Goal: Task Accomplishment & Management: Complete application form

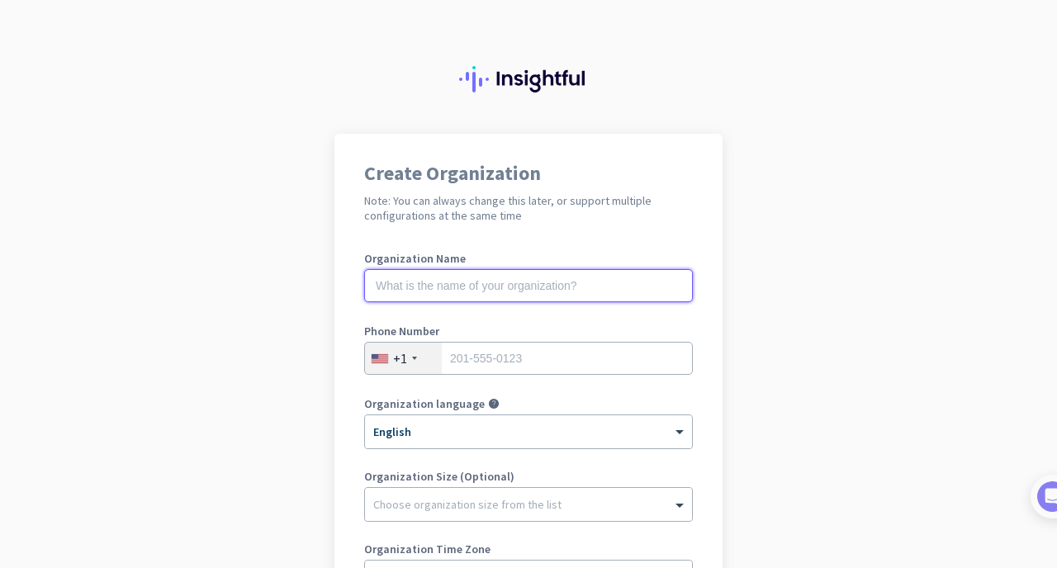
click at [524, 279] on input "text" at bounding box center [528, 285] width 329 height 33
type input "Mercor"
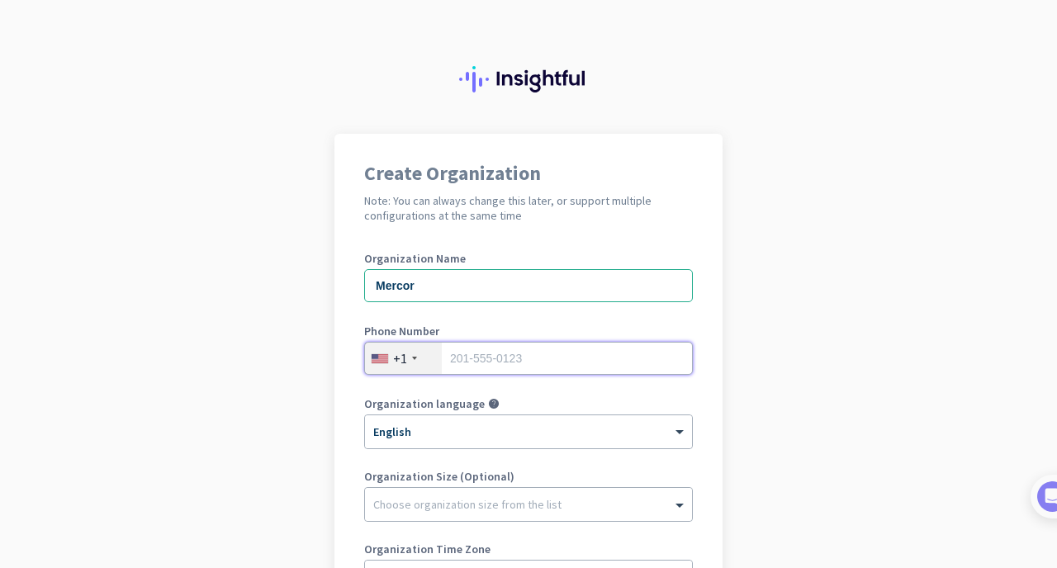
scroll to position [281, 0]
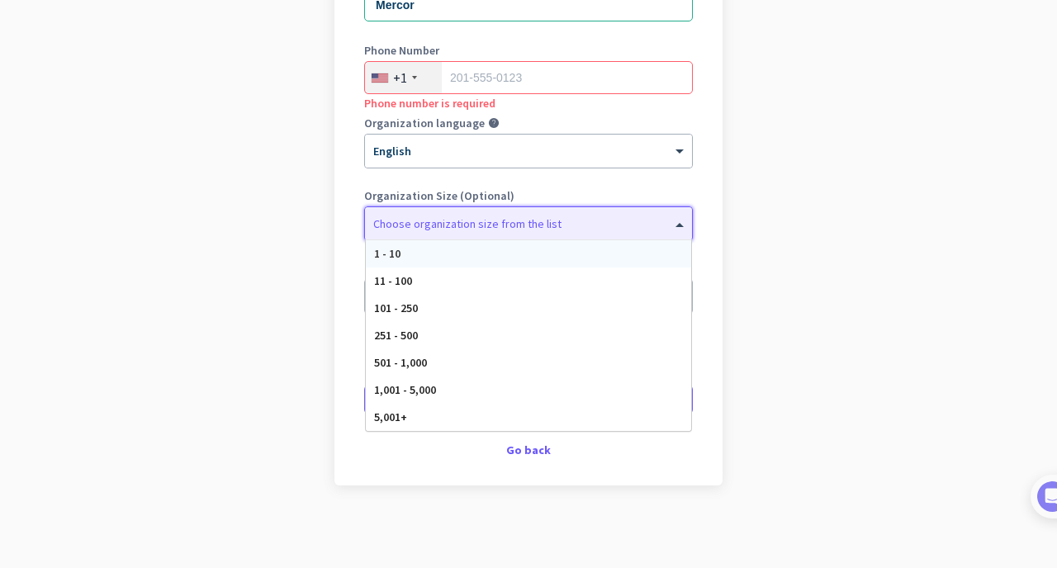
click at [494, 220] on div at bounding box center [528, 219] width 327 height 17
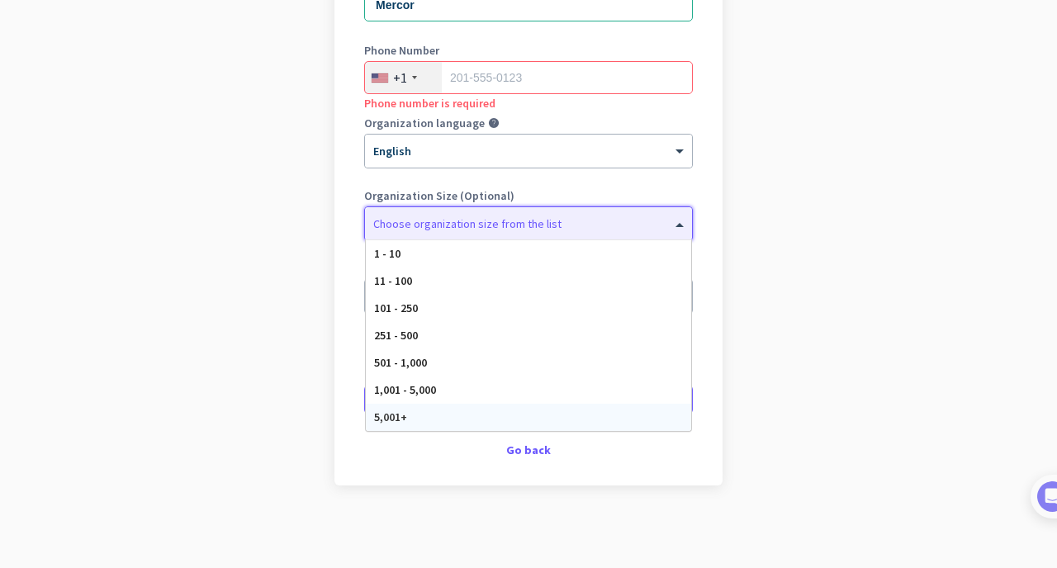
click at [475, 424] on div "5,001+" at bounding box center [528, 417] width 325 height 27
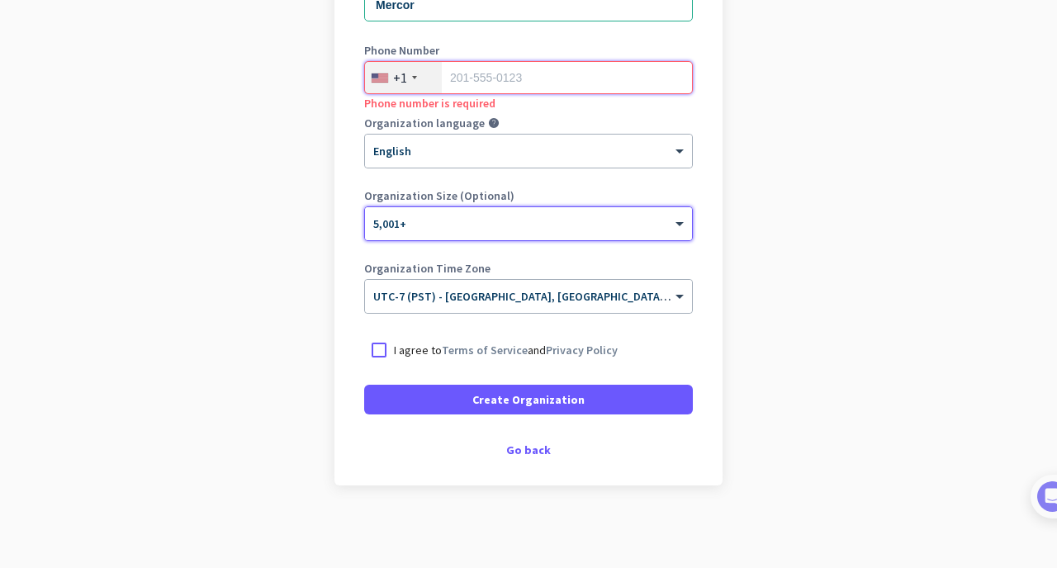
click at [503, 81] on input "tel" at bounding box center [528, 77] width 329 height 33
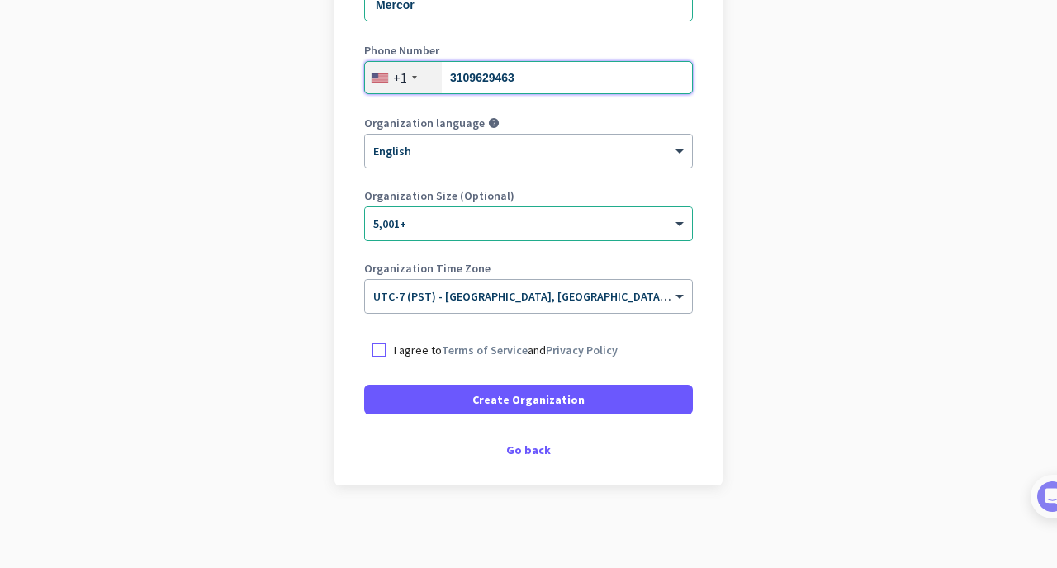
type input "3109629463"
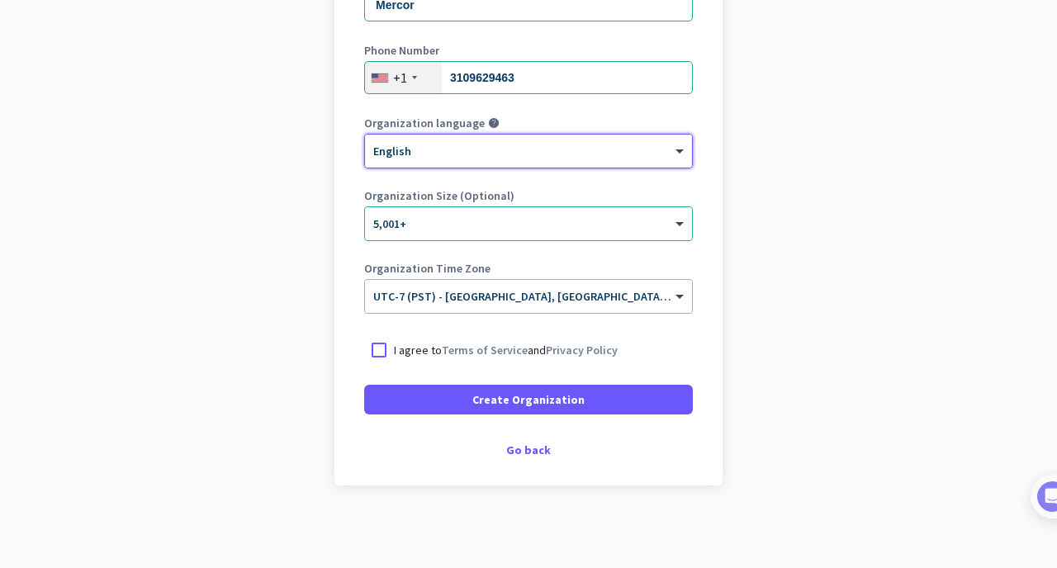
click at [414, 349] on p "I agree to Terms of Service and Privacy Policy" at bounding box center [506, 350] width 224 height 17
click at [0, 0] on input "I agree to Terms of Service and Privacy Policy" at bounding box center [0, 0] width 0 height 0
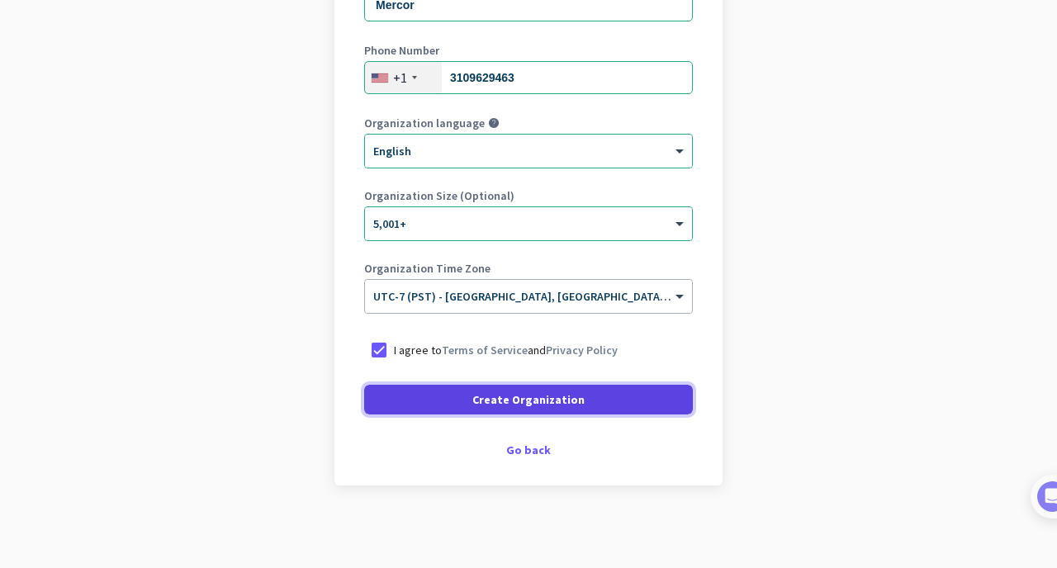
click at [471, 410] on span at bounding box center [528, 400] width 329 height 40
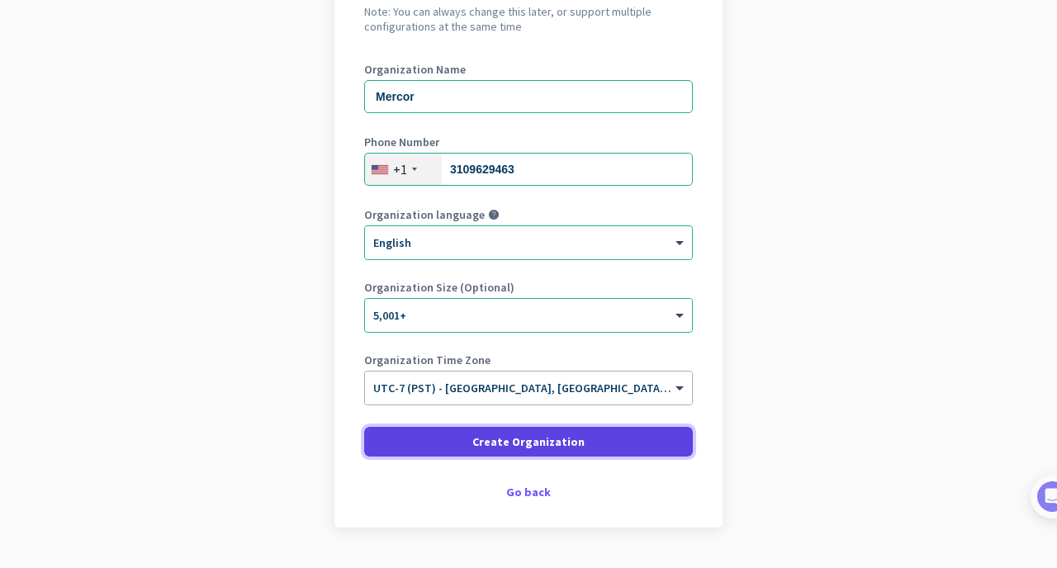
scroll to position [59, 0]
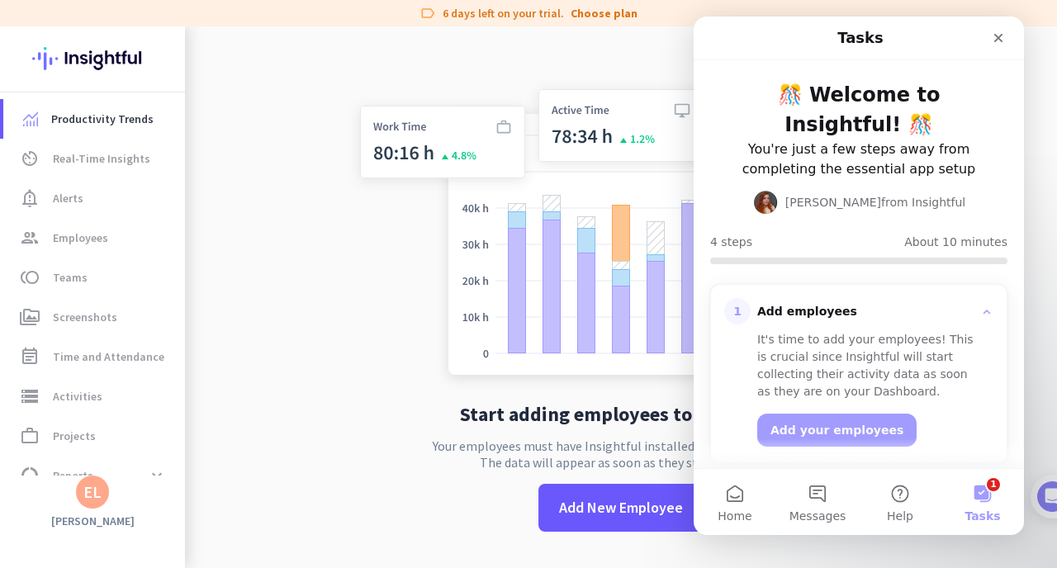
click at [406, 294] on img at bounding box center [621, 227] width 547 height 329
click at [78, 352] on span "Time and Attendance" at bounding box center [108, 357] width 111 height 20
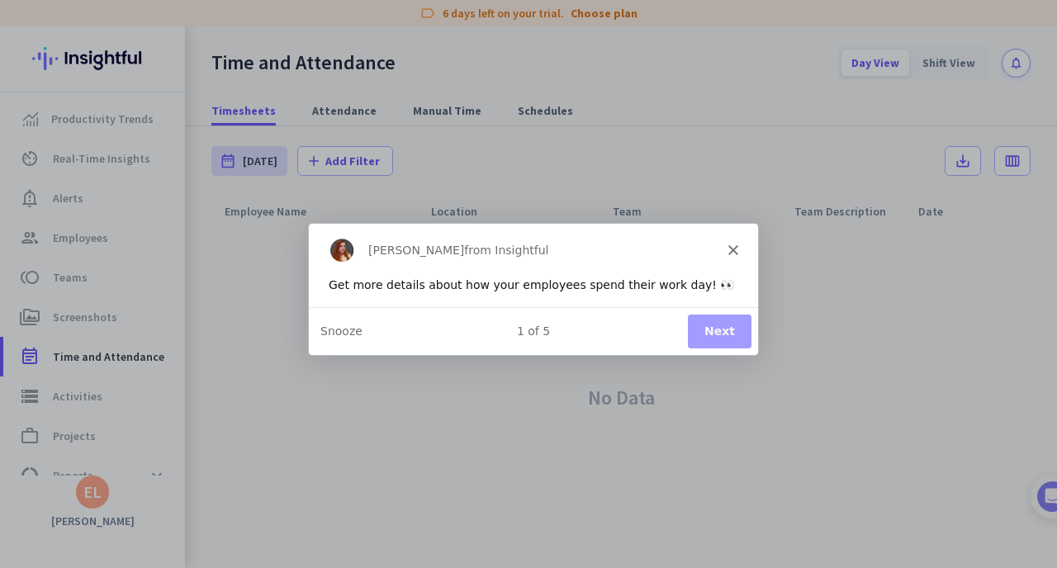
click at [732, 251] on icon "Close" at bounding box center [733, 249] width 10 height 10
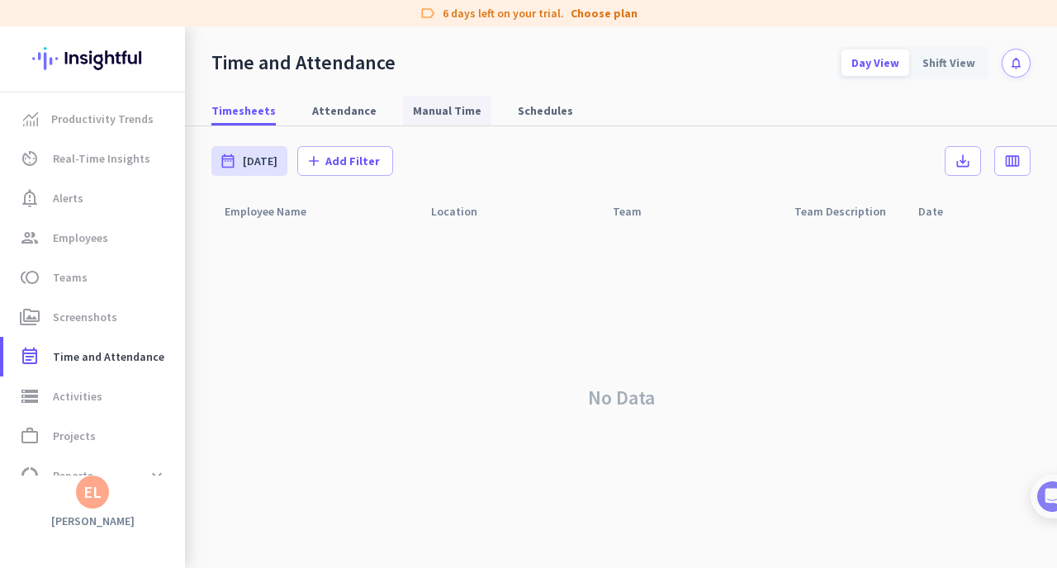
click at [451, 107] on span "Manual Time" at bounding box center [447, 110] width 69 height 17
type input "[DATE] - [DATE]"
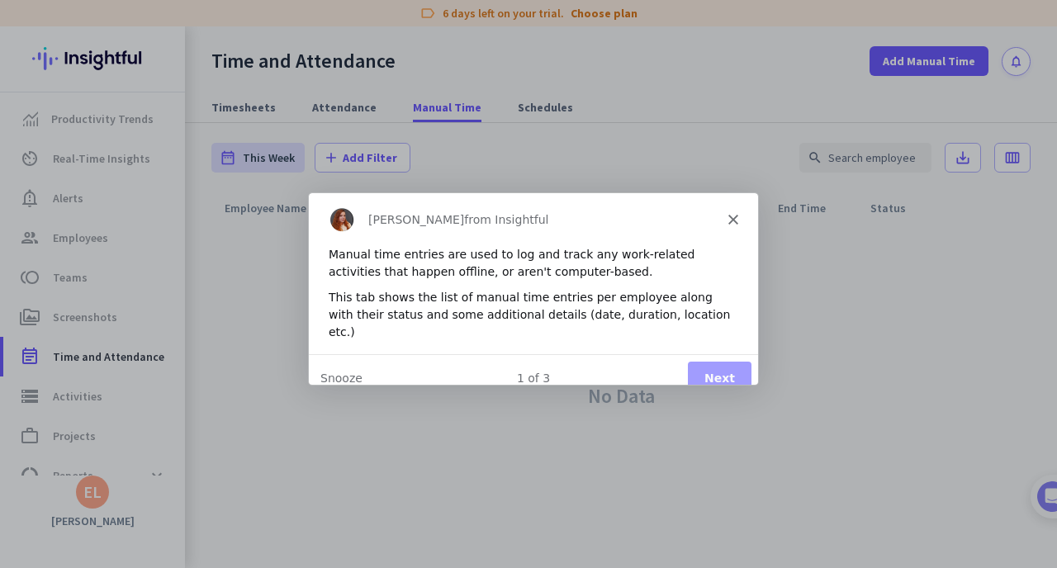
click at [734, 214] on icon "Close" at bounding box center [733, 219] width 10 height 10
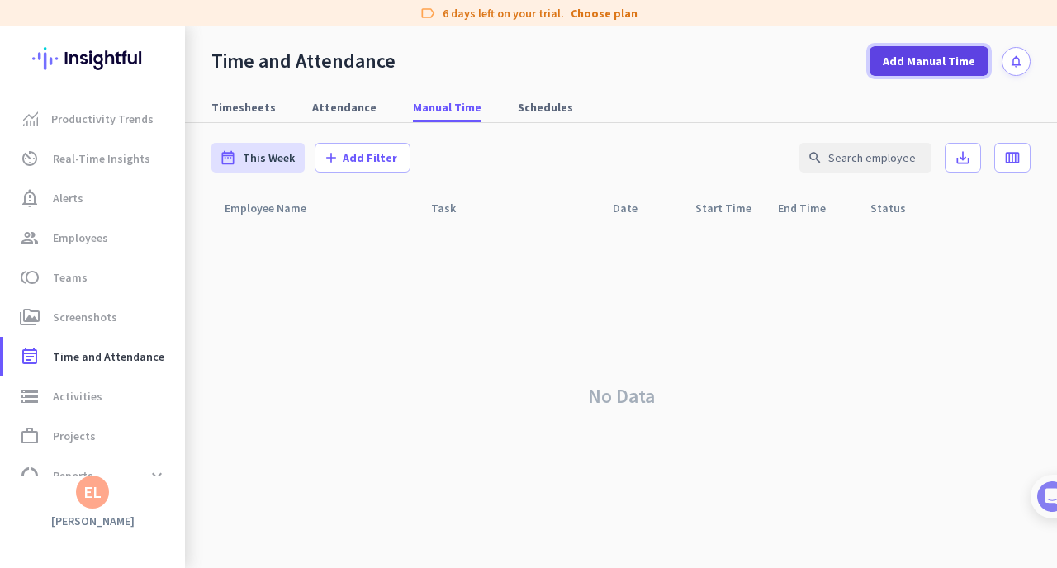
click at [939, 59] on span "Add Manual Time" at bounding box center [929, 61] width 92 height 17
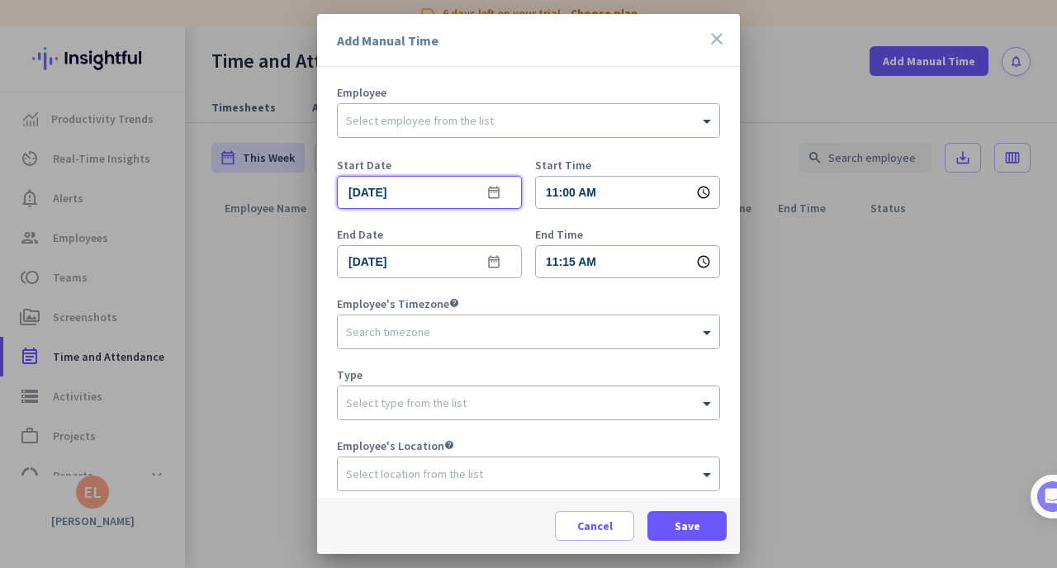
click at [405, 192] on input "[DATE]" at bounding box center [429, 192] width 185 height 33
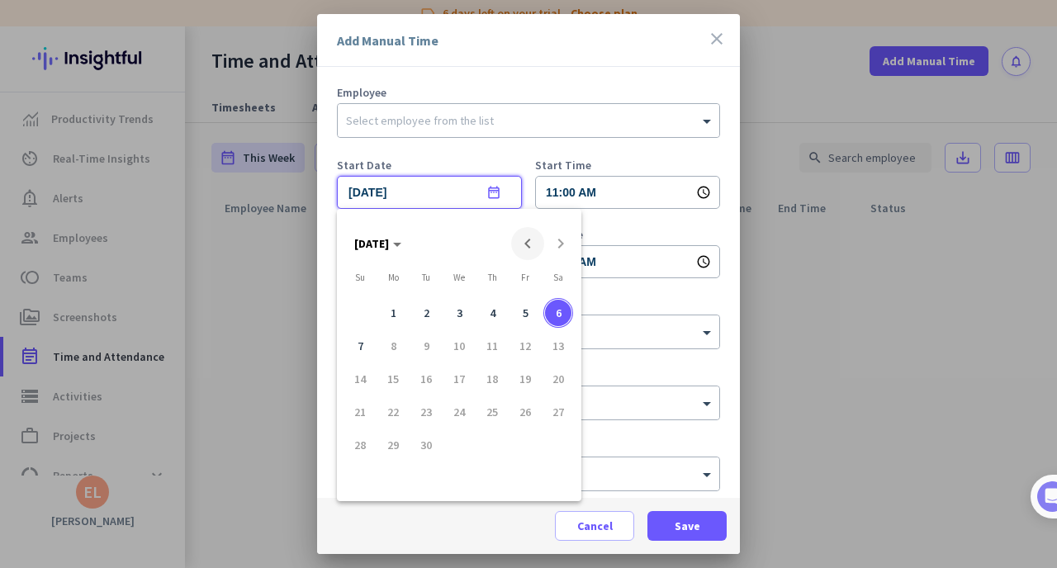
click at [534, 242] on span "Previous month" at bounding box center [527, 243] width 33 height 33
click at [532, 242] on span "Previous month" at bounding box center [527, 243] width 33 height 33
click at [531, 242] on div "[DATE] [DATE]" at bounding box center [459, 243] width 236 height 33
click at [563, 235] on span "Next month" at bounding box center [560, 243] width 33 height 33
click at [495, 346] on span "7" at bounding box center [492, 350] width 30 height 30
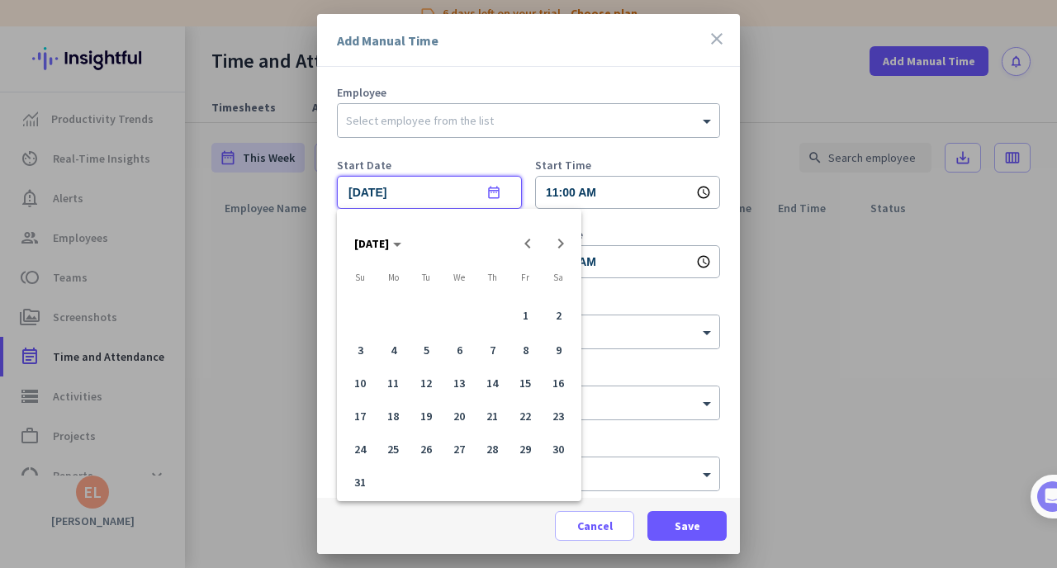
type input "[DATE]"
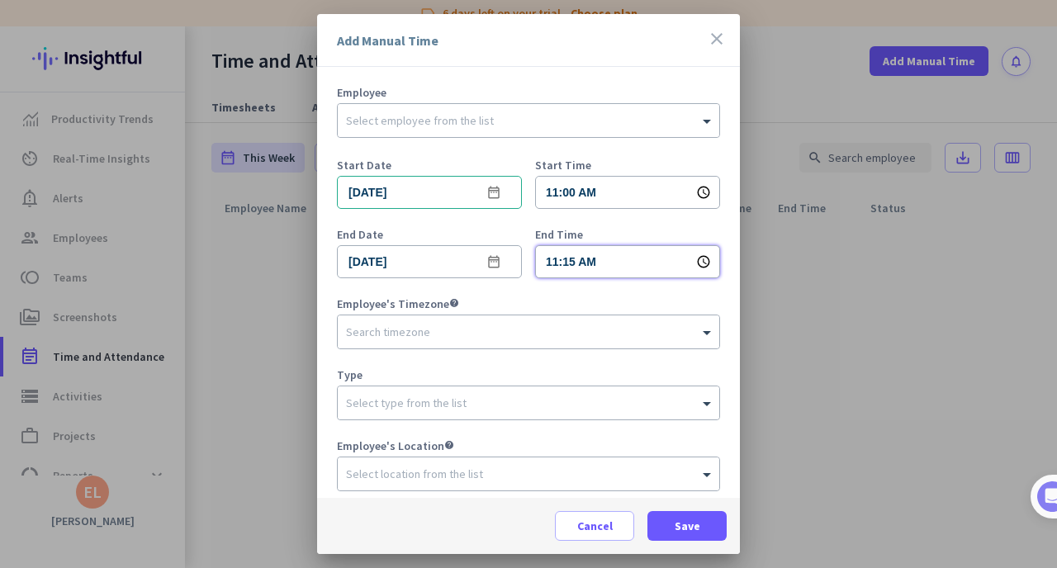
click at [576, 262] on input "11:15 AM" at bounding box center [627, 261] width 185 height 33
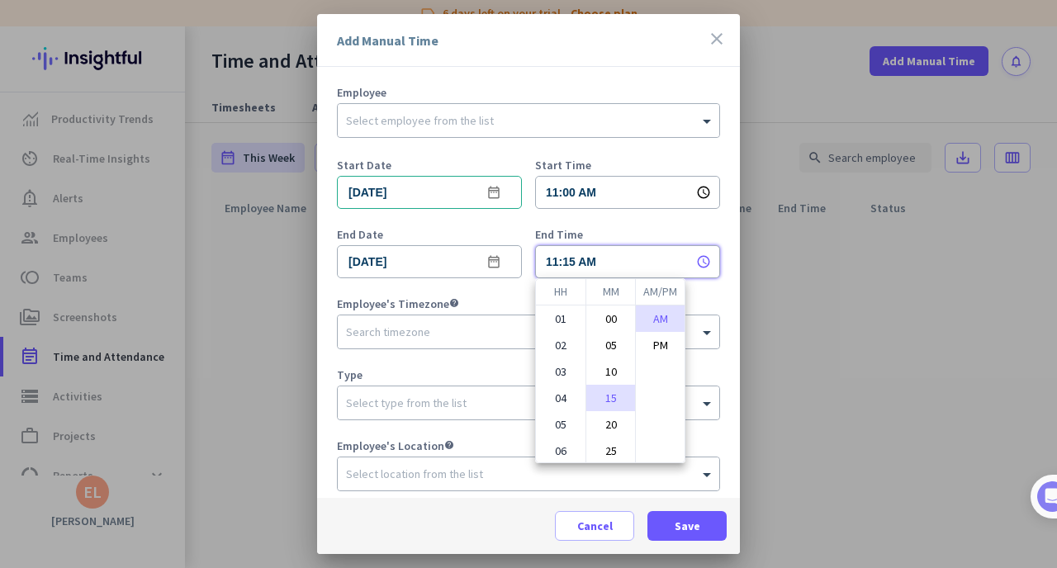
scroll to position [50, 0]
click at [656, 341] on li "PM" at bounding box center [660, 345] width 49 height 26
type input "11:15 PM"
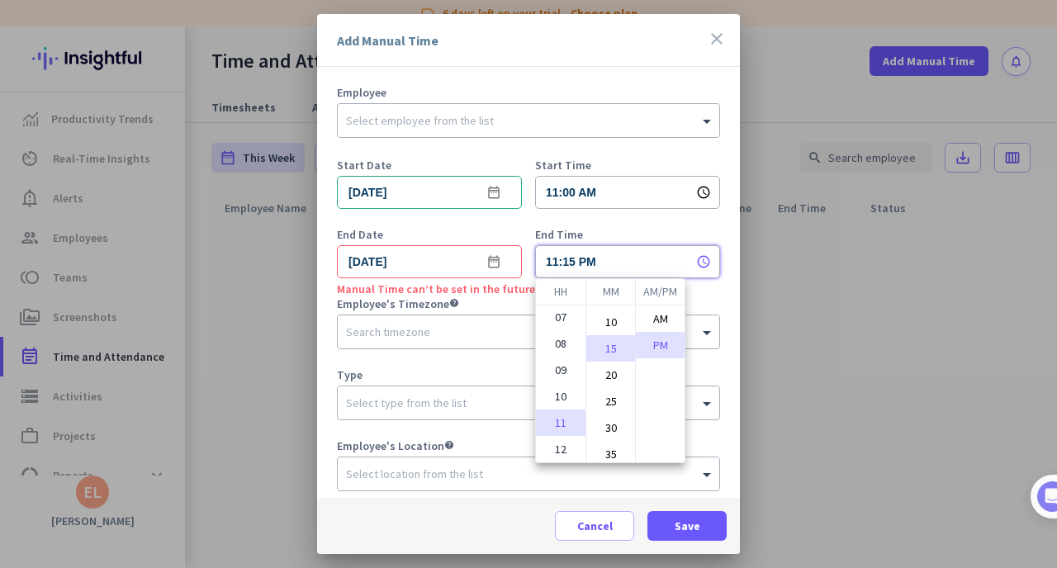
click at [443, 260] on div at bounding box center [528, 284] width 1057 height 568
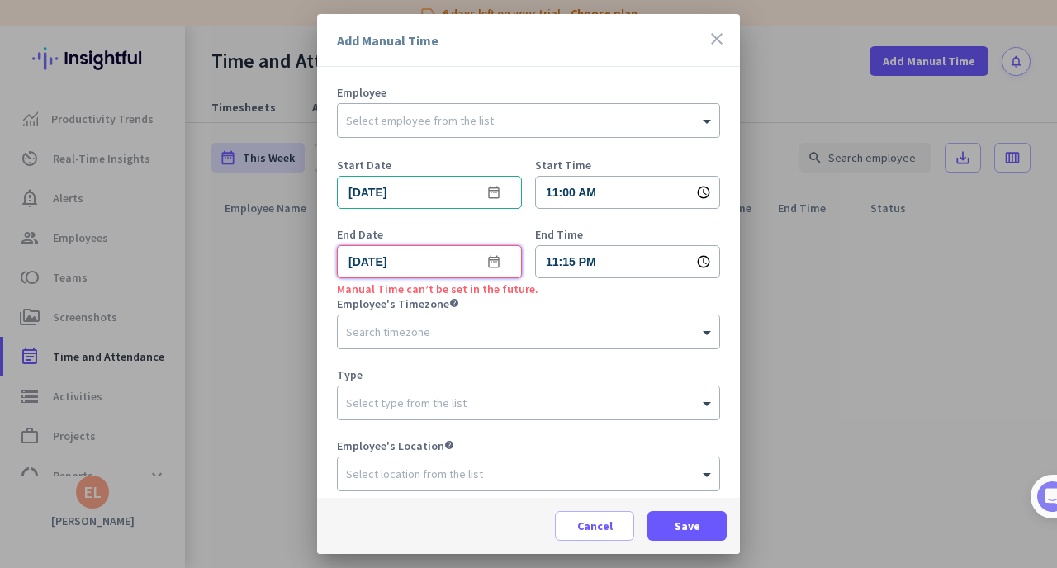
click at [444, 259] on input "[DATE]" at bounding box center [429, 261] width 185 height 33
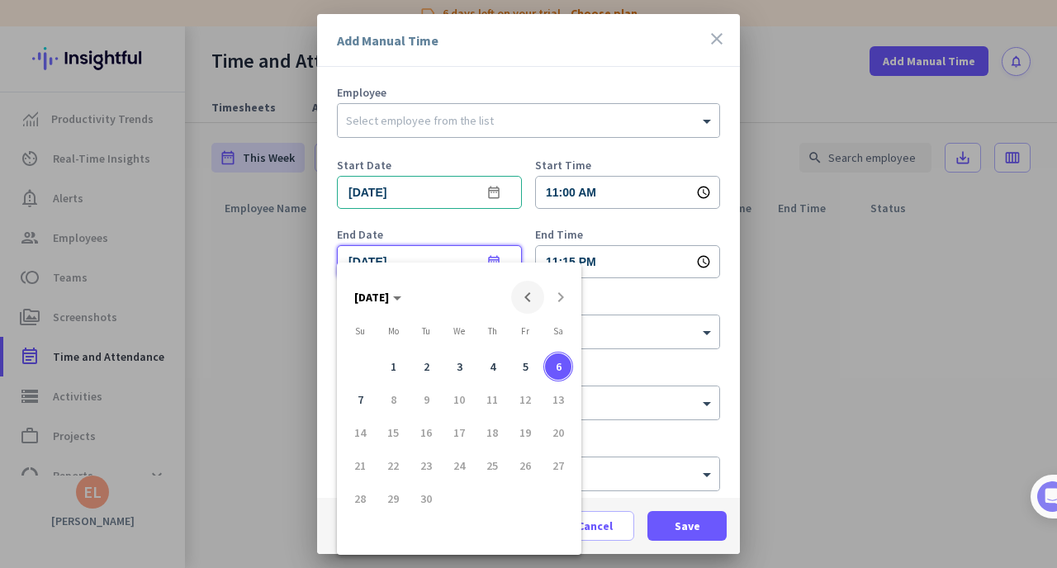
click at [524, 296] on span "Previous month" at bounding box center [527, 297] width 33 height 33
click at [500, 398] on span "7" at bounding box center [492, 404] width 30 height 30
type input "[DATE]"
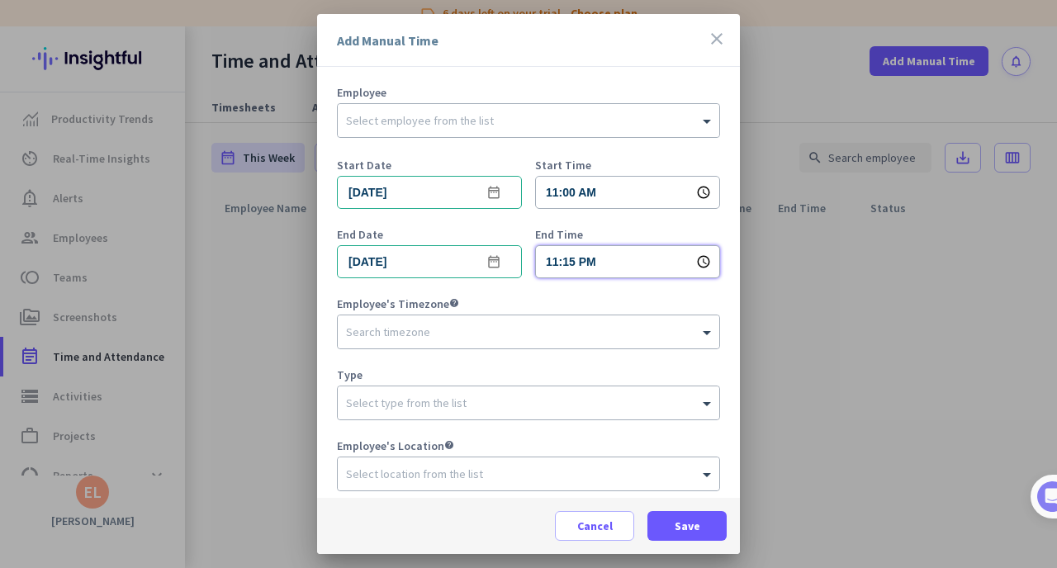
click at [584, 261] on input "11:15 PM" at bounding box center [627, 261] width 185 height 33
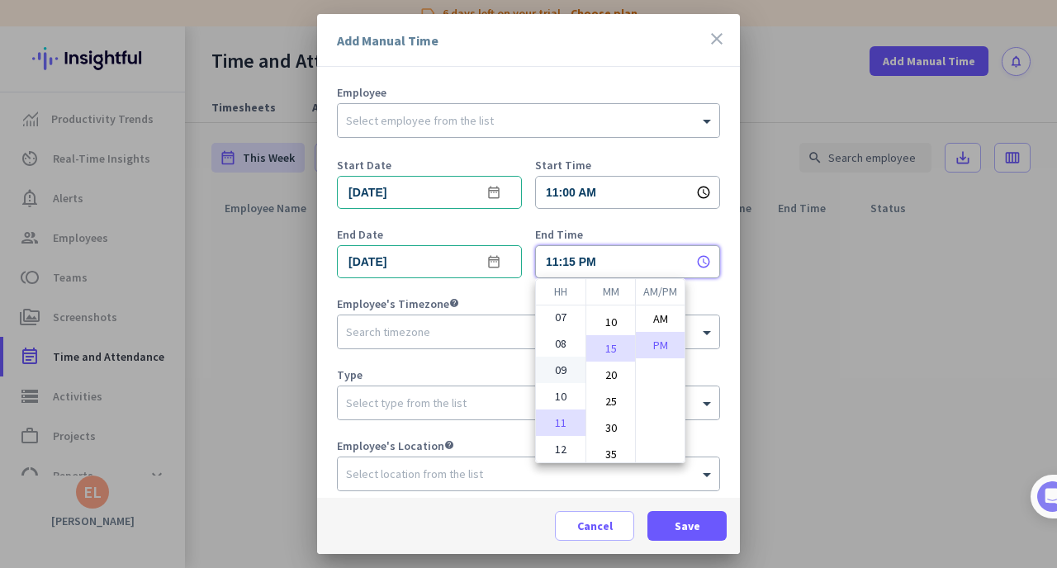
scroll to position [0, 0]
click at [563, 368] on li "03" at bounding box center [561, 371] width 50 height 26
type input "03:15 PM"
click at [664, 347] on li "PM" at bounding box center [660, 345] width 49 height 26
click at [451, 336] on div at bounding box center [528, 284] width 1057 height 568
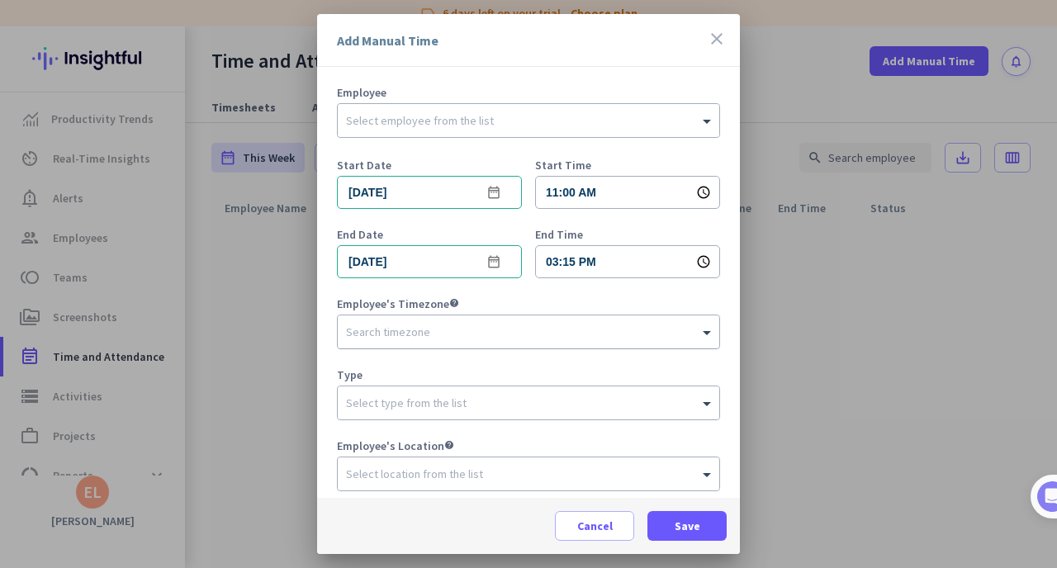
click at [452, 335] on div at bounding box center [529, 328] width 382 height 17
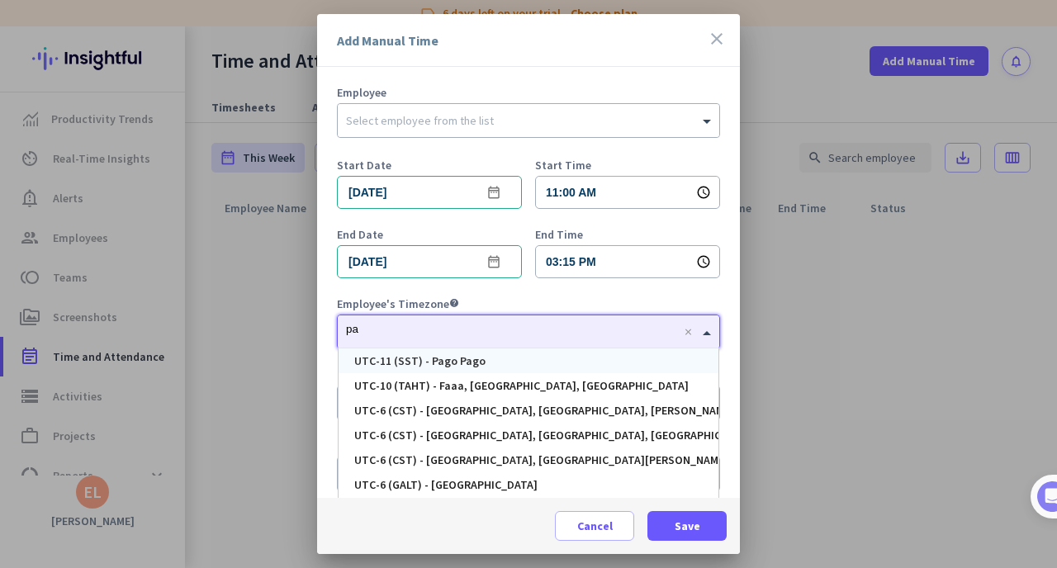
type input "p"
type input "los"
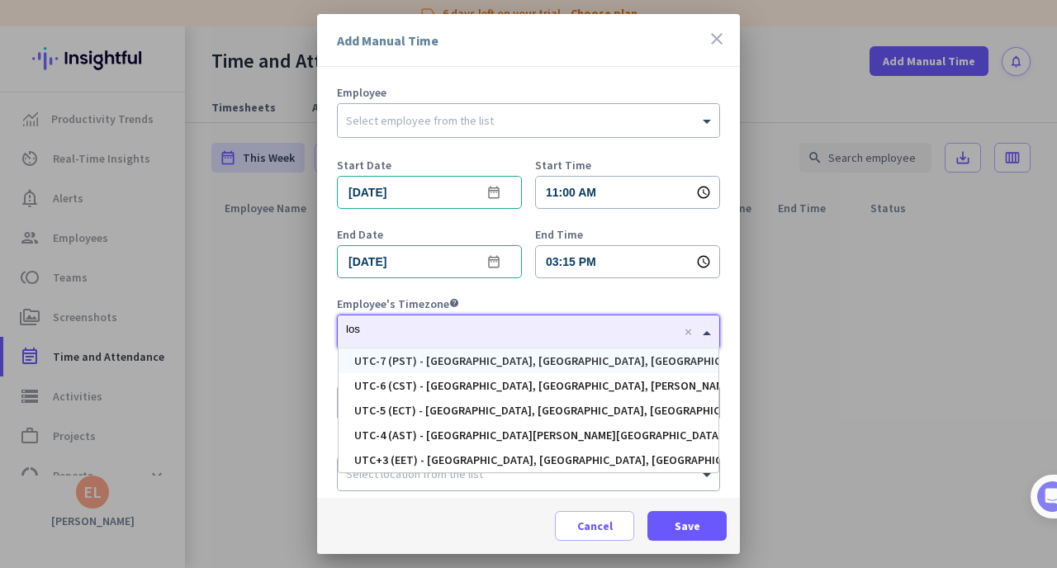
click at [531, 364] on div "UTC-7 (PST) - [GEOGRAPHIC_DATA], [GEOGRAPHIC_DATA], [GEOGRAPHIC_DATA][PERSON_NA…" at bounding box center [653, 361] width 599 height 12
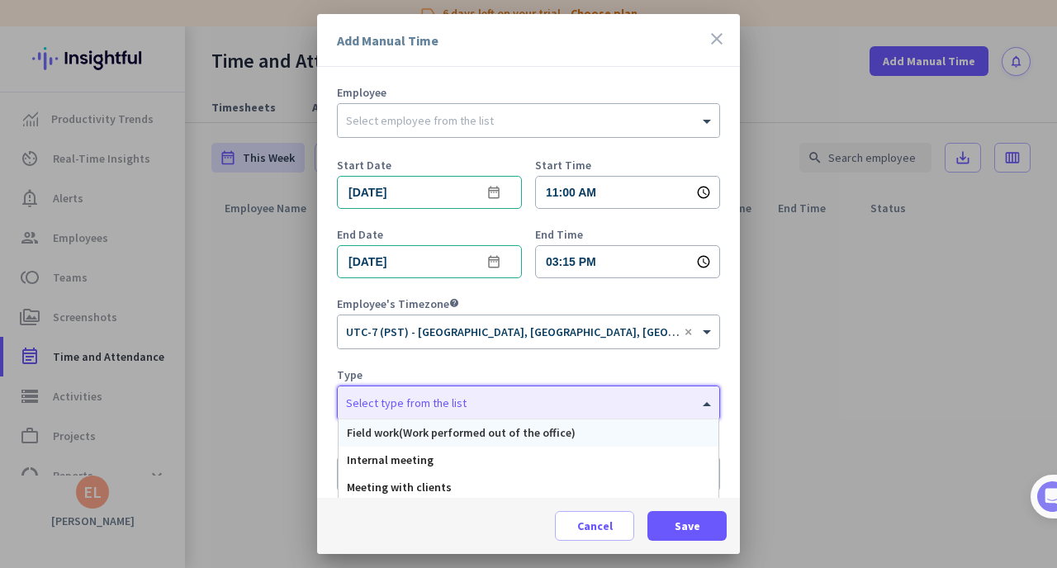
click at [473, 403] on input "text" at bounding box center [512, 400] width 332 height 12
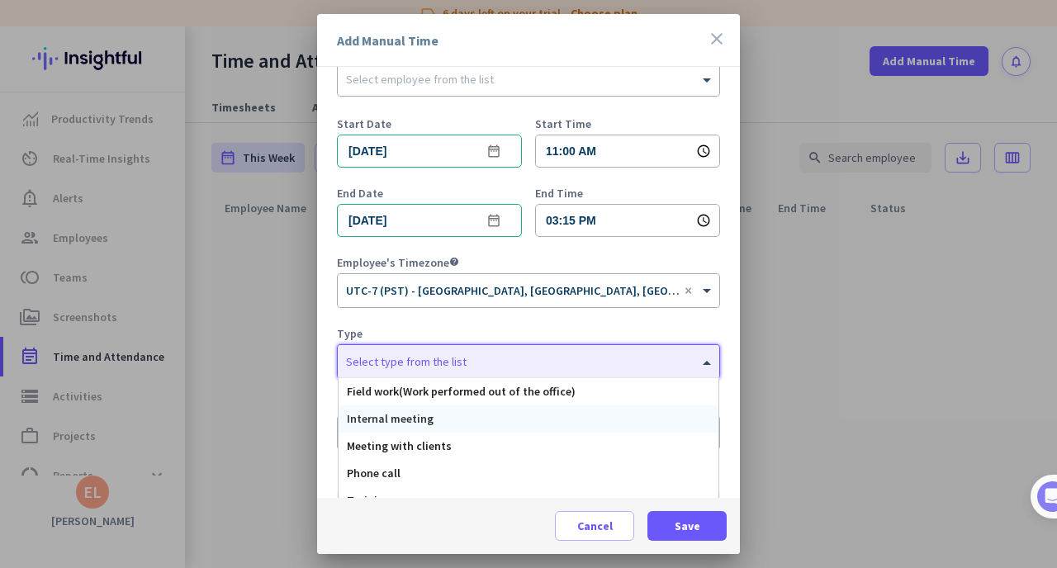
scroll to position [132, 0]
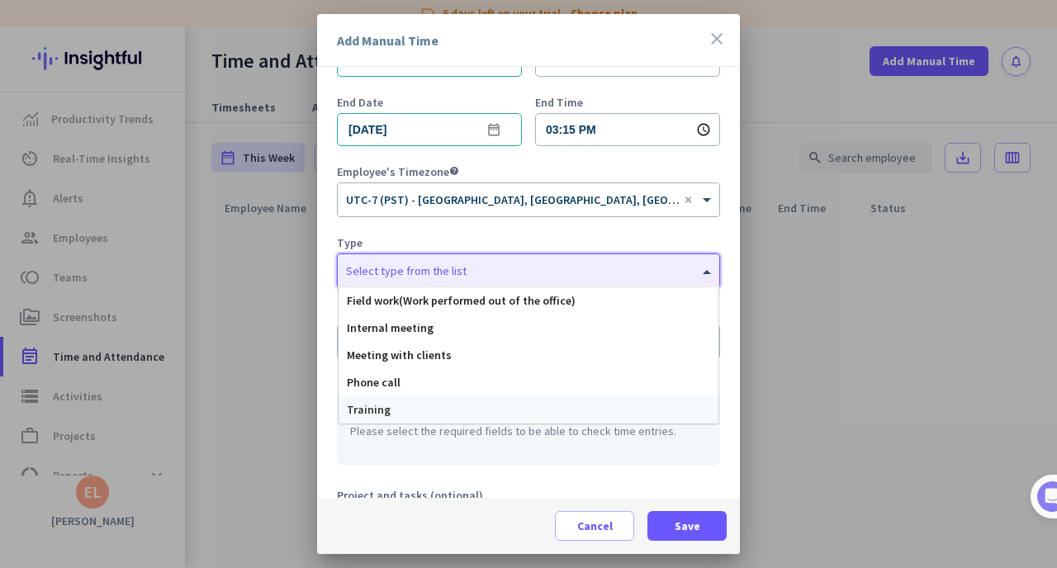
click at [448, 401] on div "Training" at bounding box center [529, 409] width 380 height 27
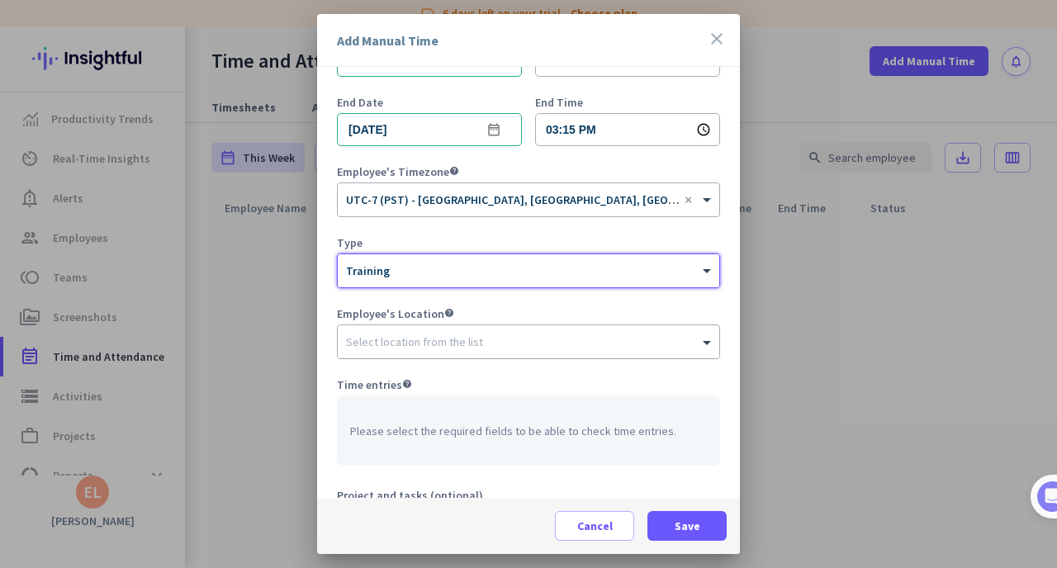
click at [424, 340] on input "text" at bounding box center [512, 339] width 332 height 12
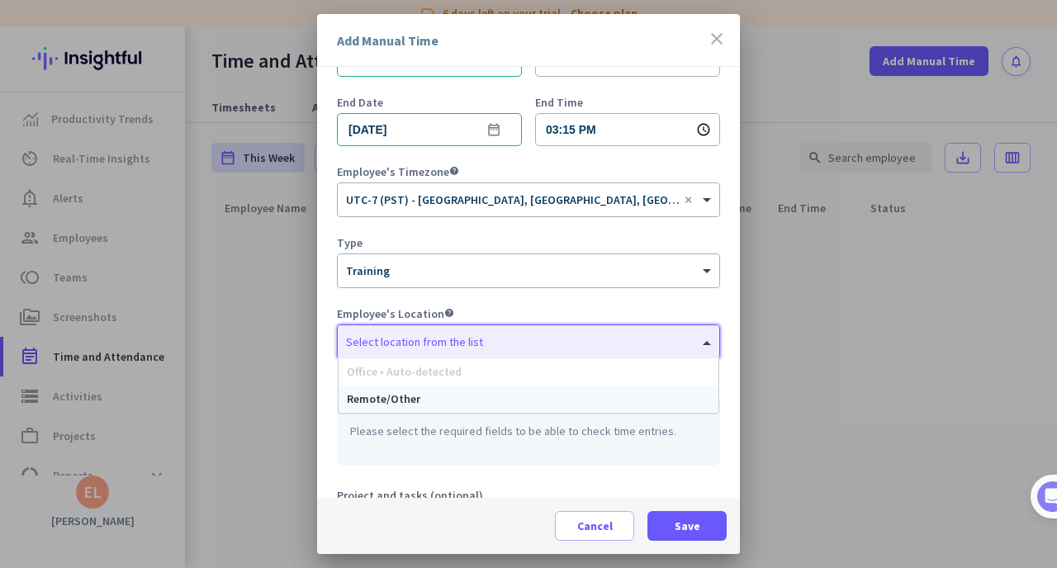
click at [419, 395] on div "Remote/Other" at bounding box center [529, 399] width 380 height 27
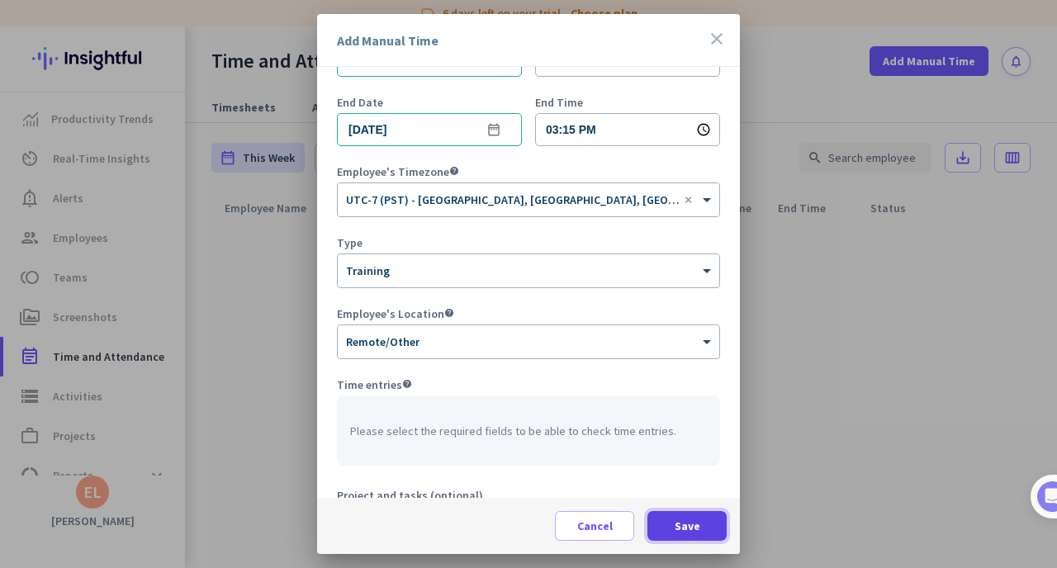
click at [704, 527] on span at bounding box center [686, 526] width 79 height 40
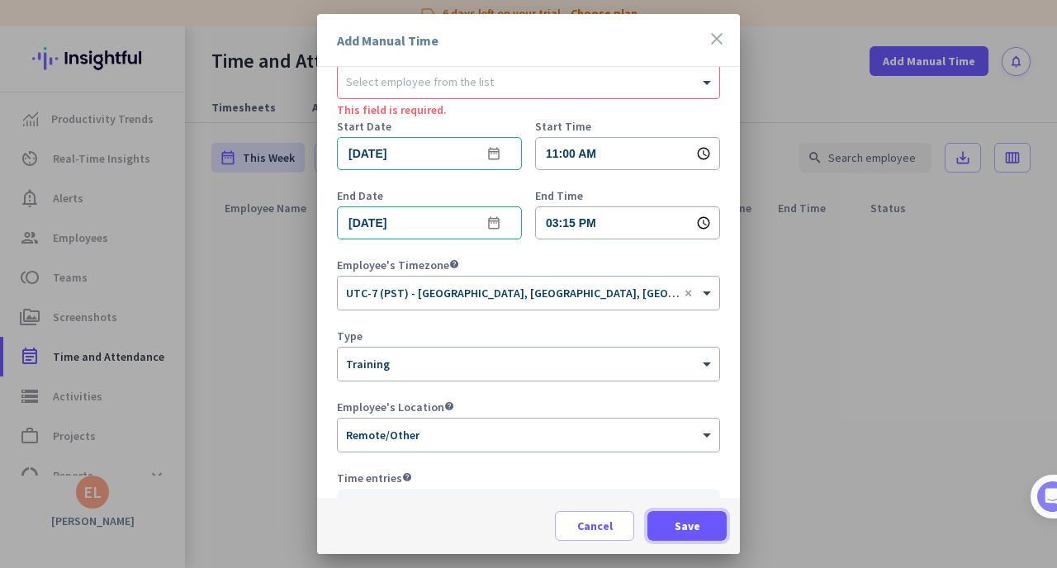
scroll to position [36, 0]
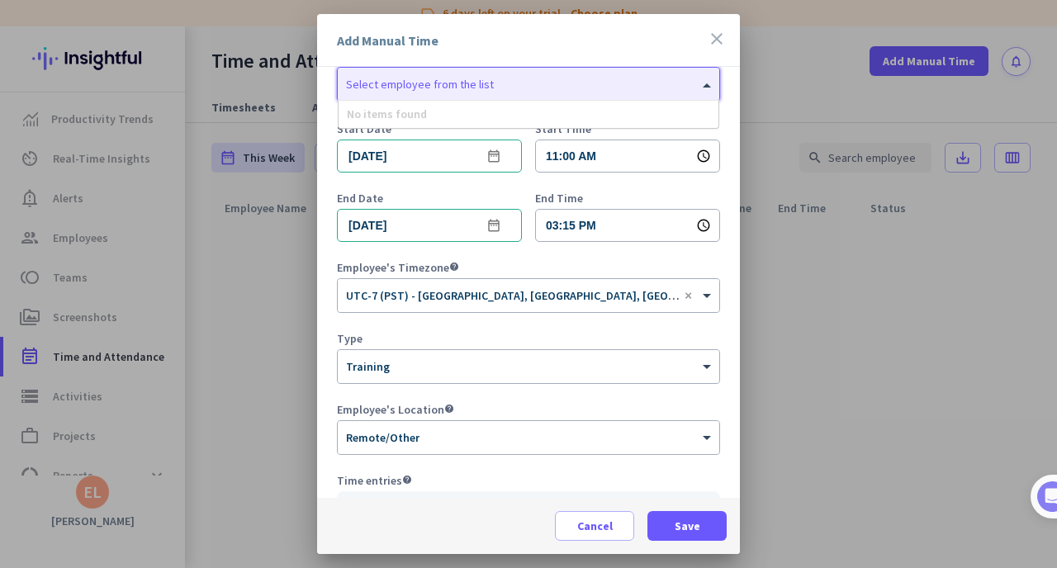
click at [429, 86] on input "text" at bounding box center [512, 81] width 332 height 12
type input "[PERSON_NAME]"
click at [448, 85] on input "text" at bounding box center [512, 81] width 332 height 12
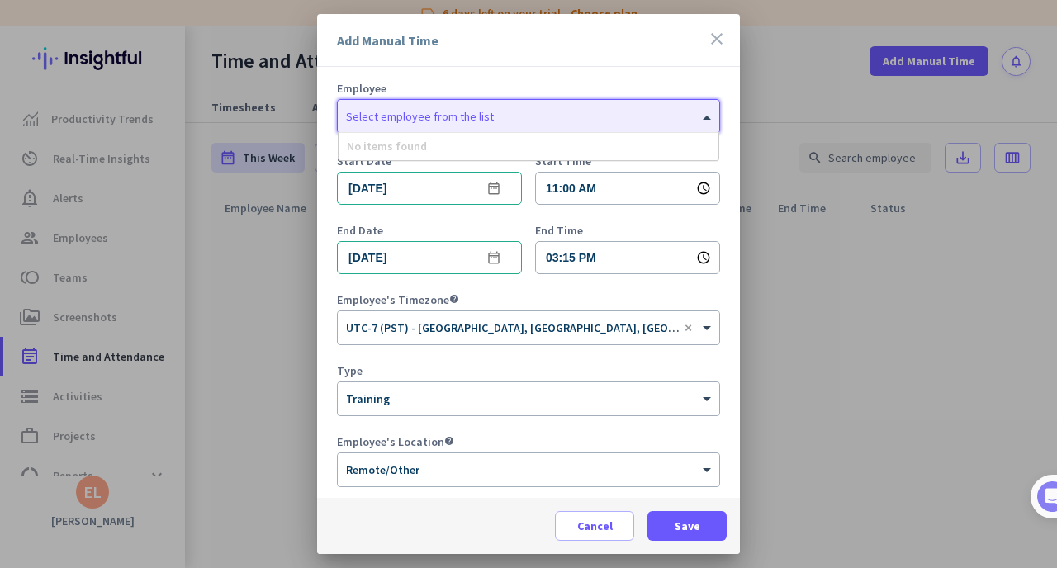
scroll to position [0, 0]
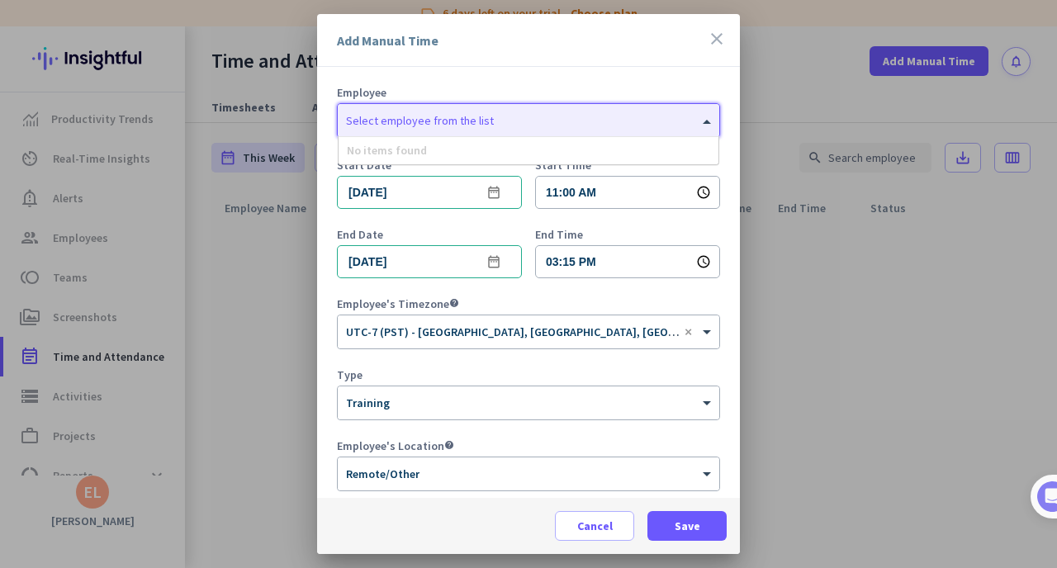
click at [447, 111] on input "text" at bounding box center [512, 117] width 332 height 12
click at [237, 244] on div at bounding box center [528, 284] width 1057 height 568
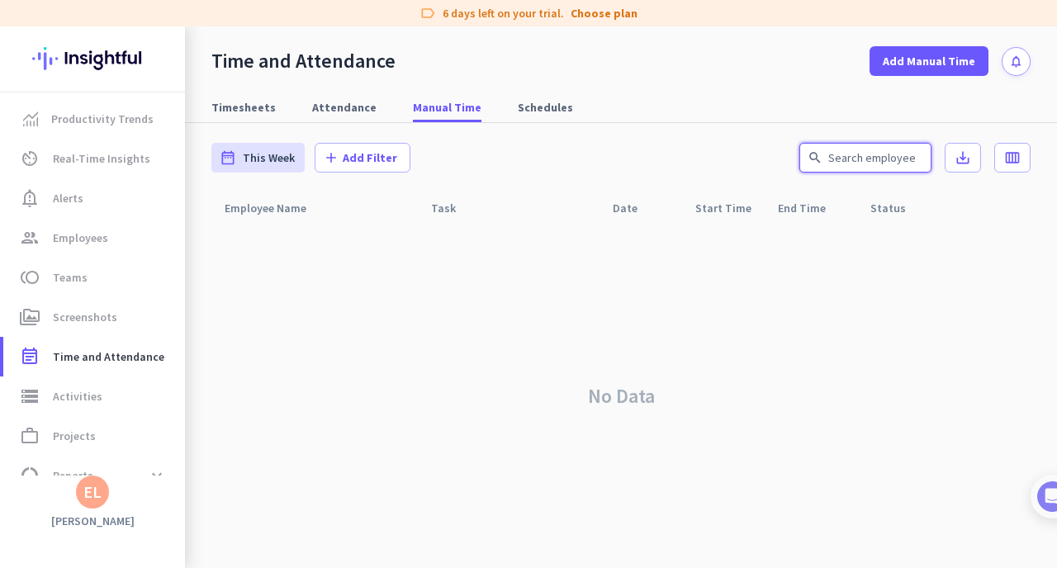
click at [886, 159] on input "text" at bounding box center [865, 158] width 132 height 30
type input "[PERSON_NAME]"
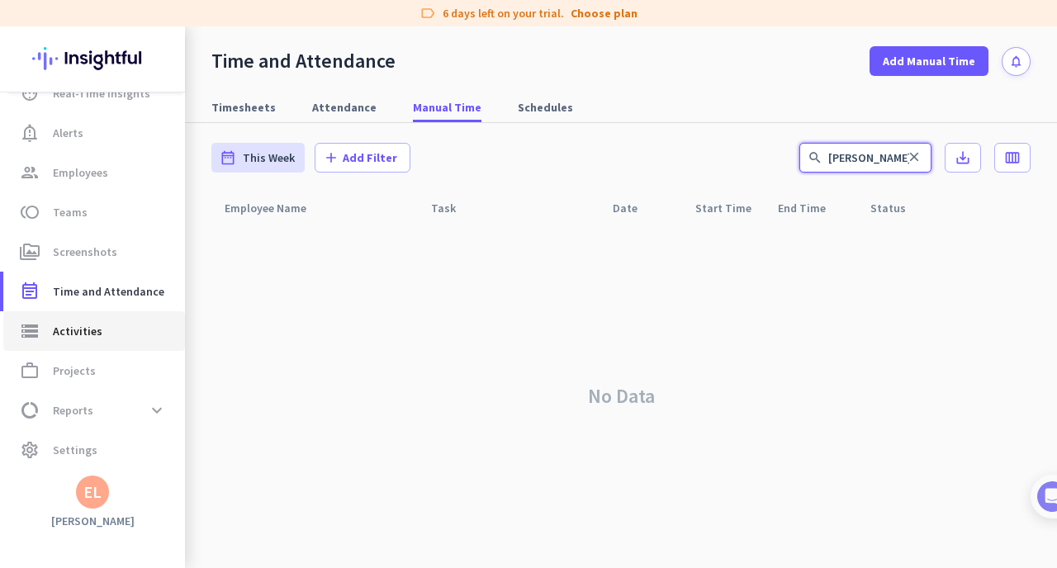
scroll to position [66, 0]
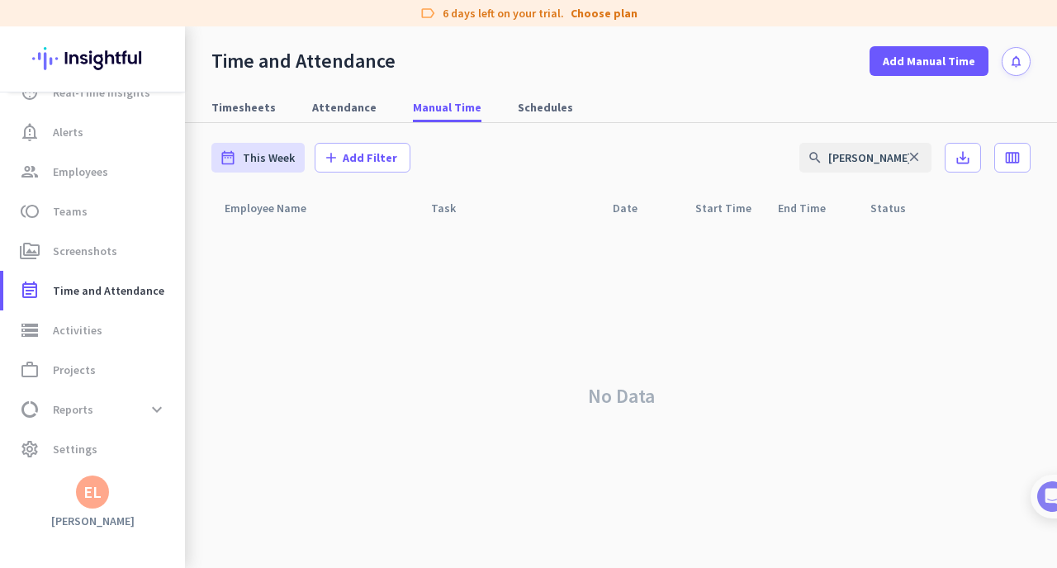
click at [92, 505] on div "EL" at bounding box center [92, 492] width 33 height 33
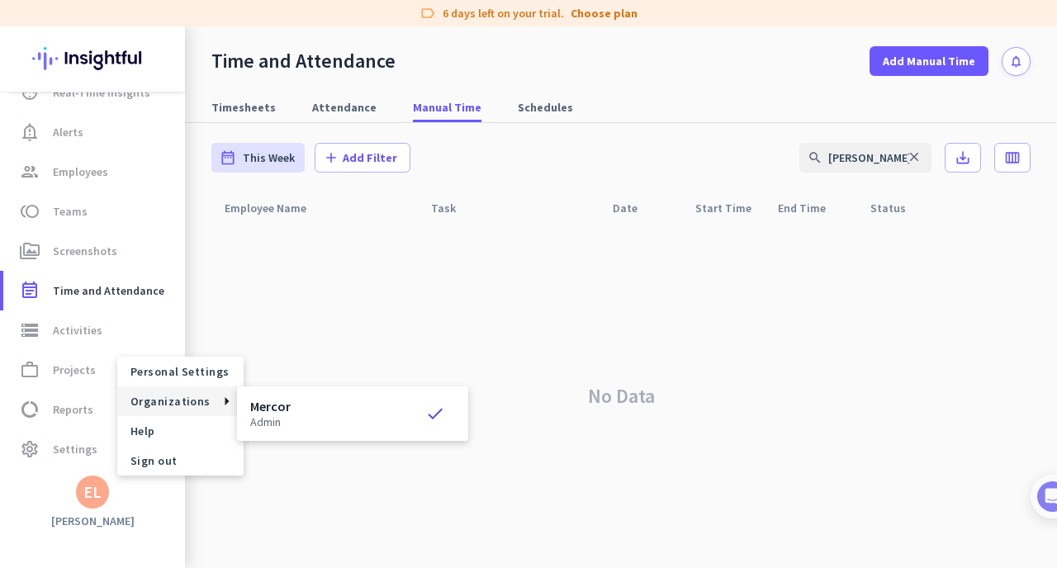
click at [265, 410] on h3 "Mercor" at bounding box center [270, 406] width 40 height 13
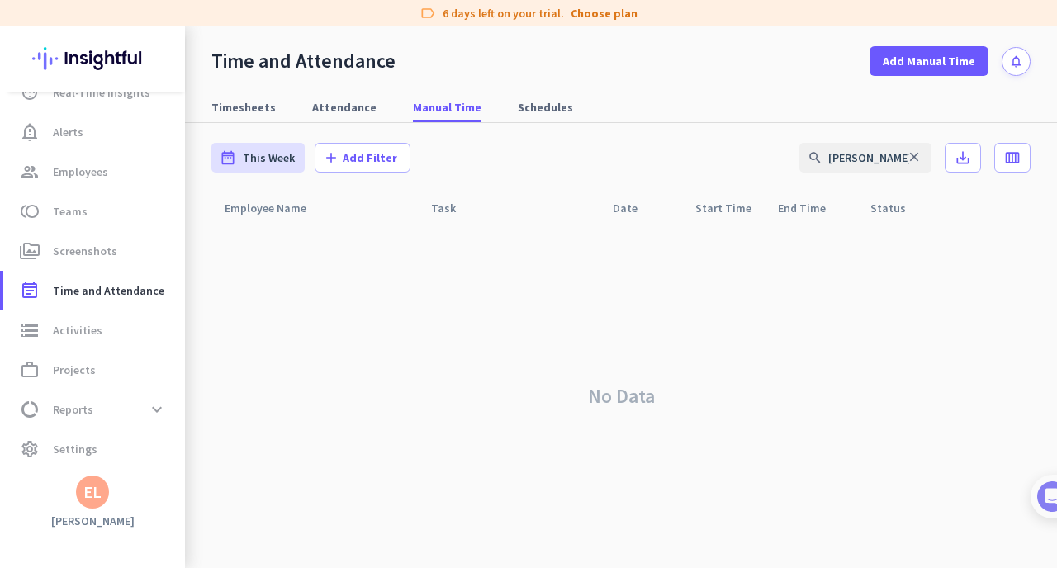
click at [89, 485] on div "EL" at bounding box center [92, 492] width 18 height 17
click at [199, 368] on span "Personal Settings" at bounding box center [180, 371] width 100 height 15
type input "[DATE] - [DATE]"
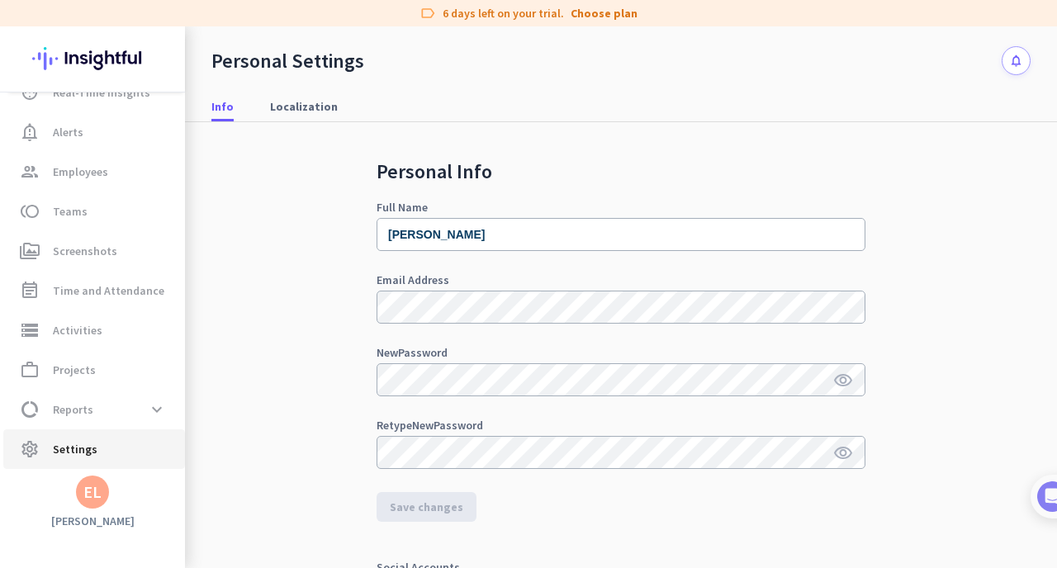
click at [60, 454] on span "Settings" at bounding box center [75, 449] width 45 height 20
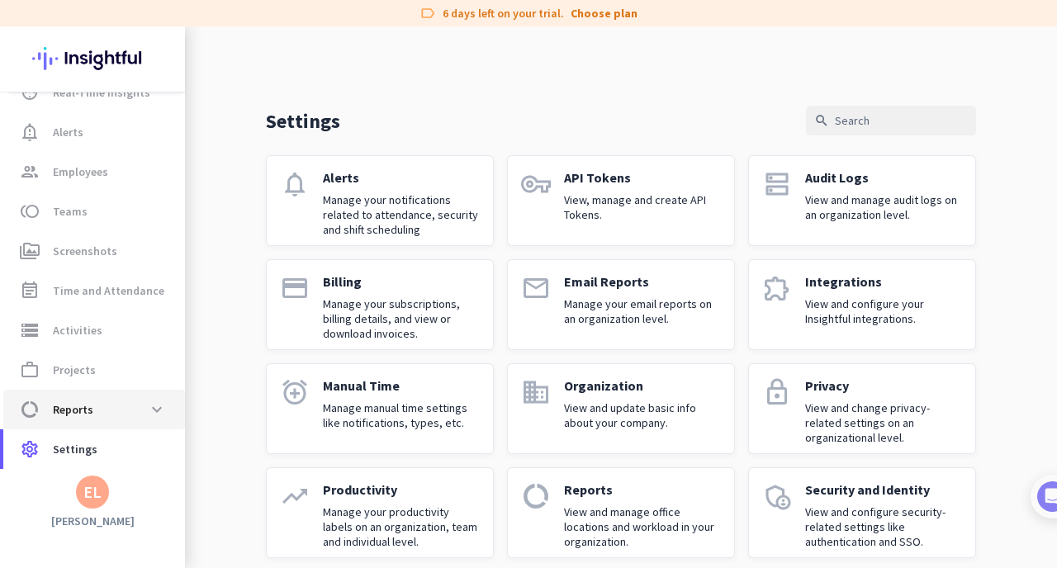
click at [68, 410] on span "Reports" at bounding box center [73, 410] width 40 height 20
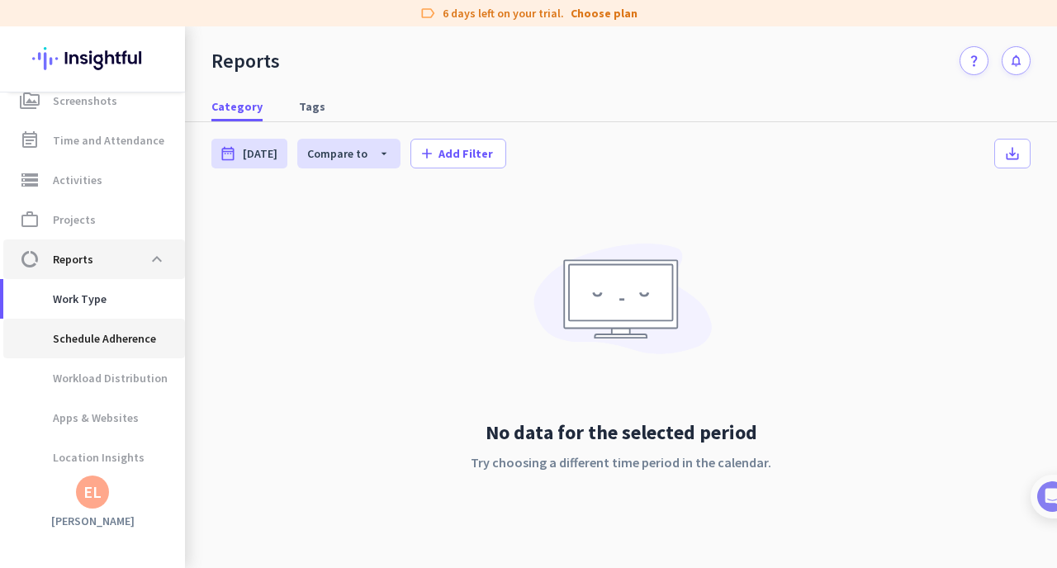
scroll to position [218, 0]
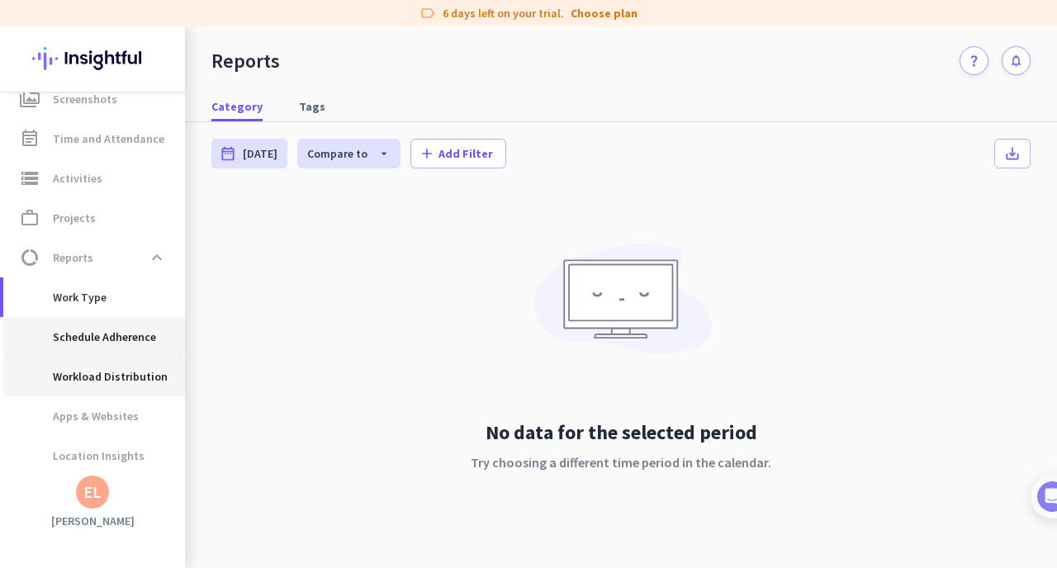
click at [77, 372] on span "Workload Distribution" at bounding box center [92, 377] width 151 height 40
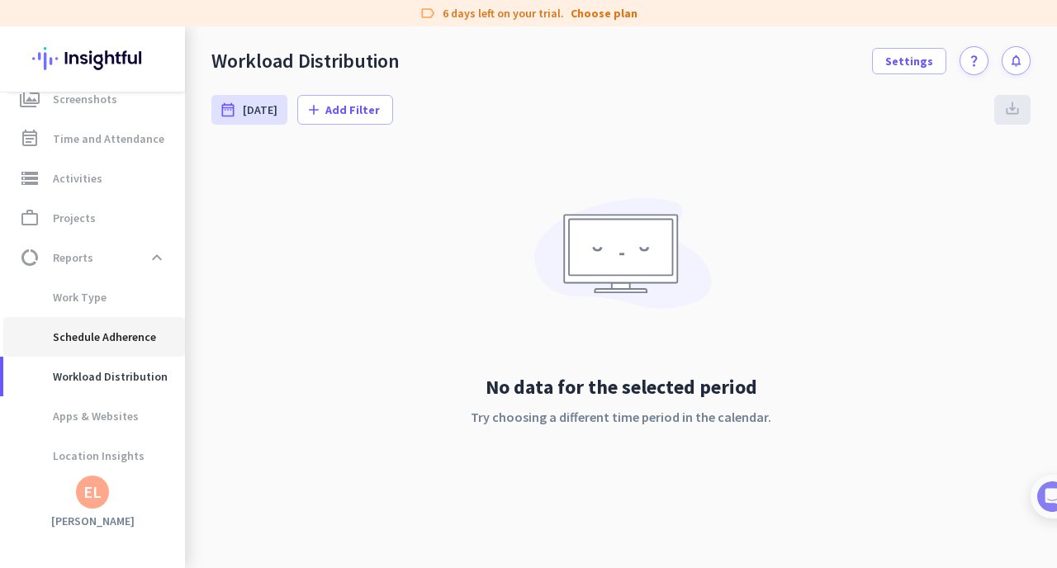
click at [86, 334] on span "Schedule Adherence" at bounding box center [87, 337] width 140 height 40
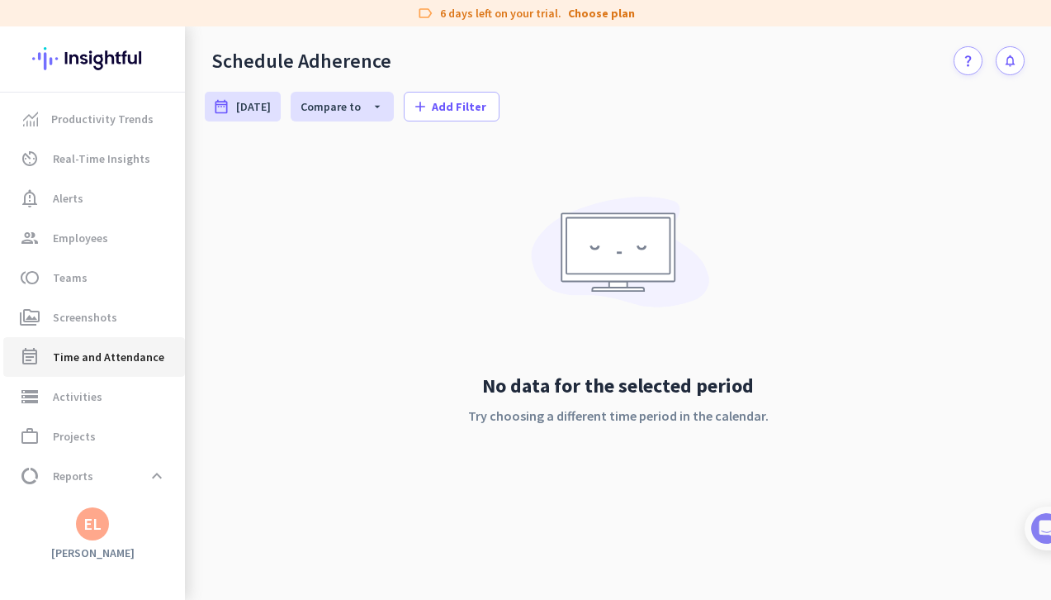
click at [112, 349] on span "Time and Attendance" at bounding box center [108, 357] width 111 height 20
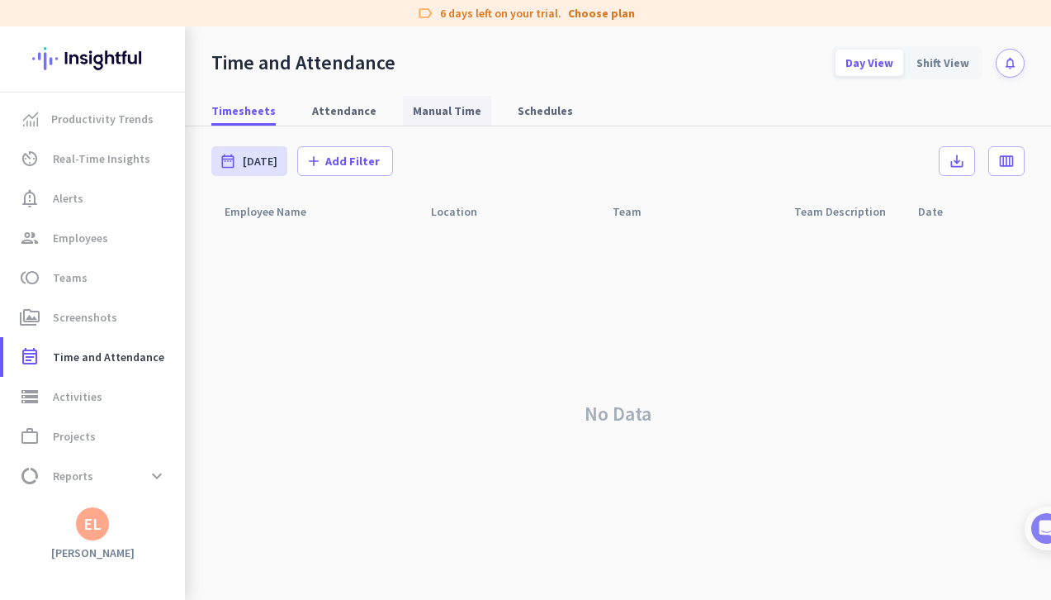
click at [448, 117] on span "Manual Time" at bounding box center [447, 110] width 69 height 17
type input "[DATE] - [DATE]"
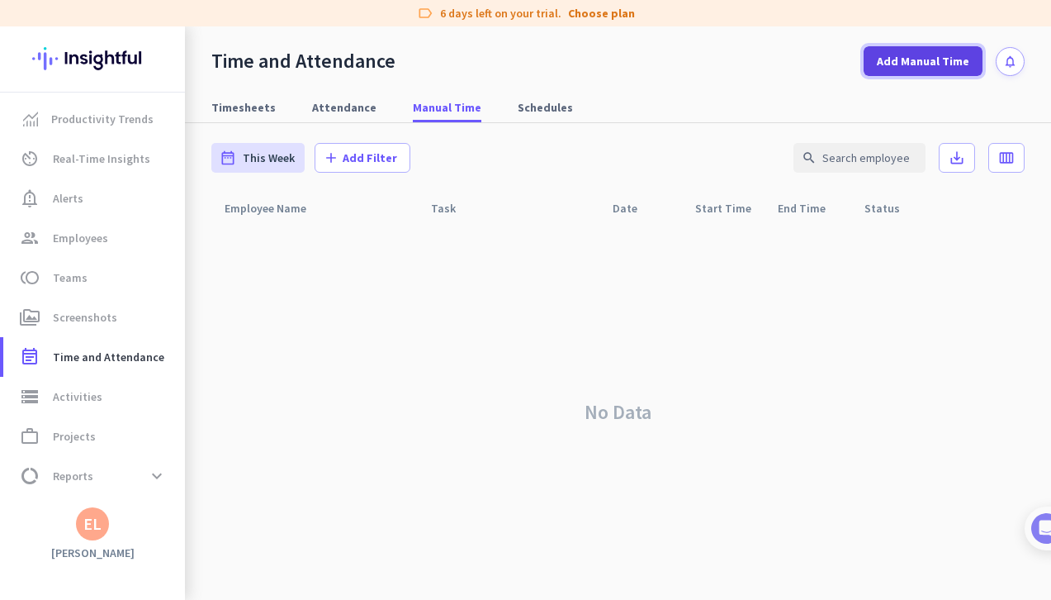
click at [902, 69] on span at bounding box center [923, 61] width 119 height 40
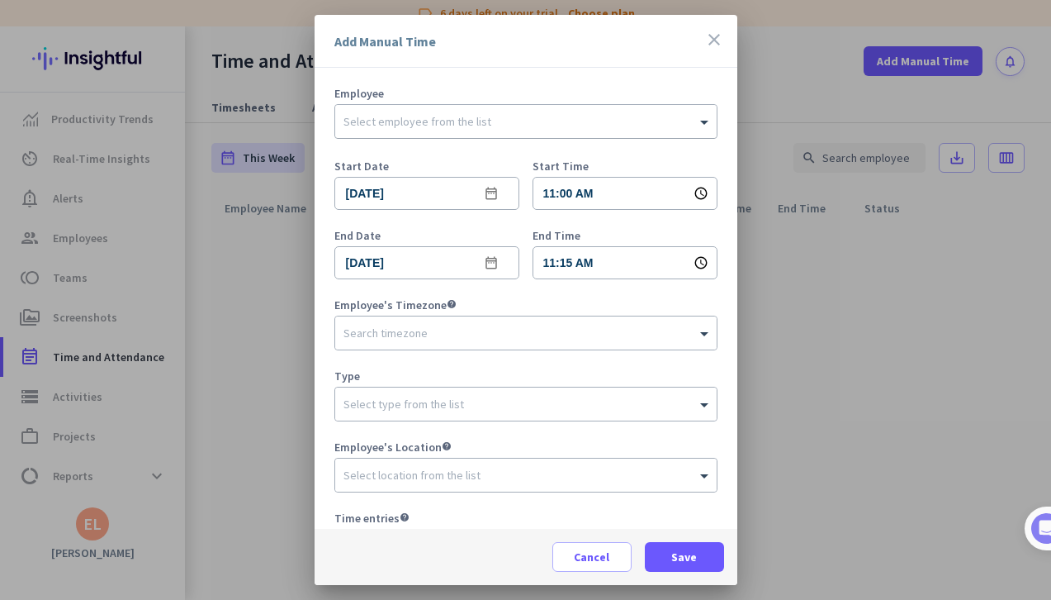
click at [389, 126] on div "Select employee from the list" at bounding box center [418, 121] width 148 height 15
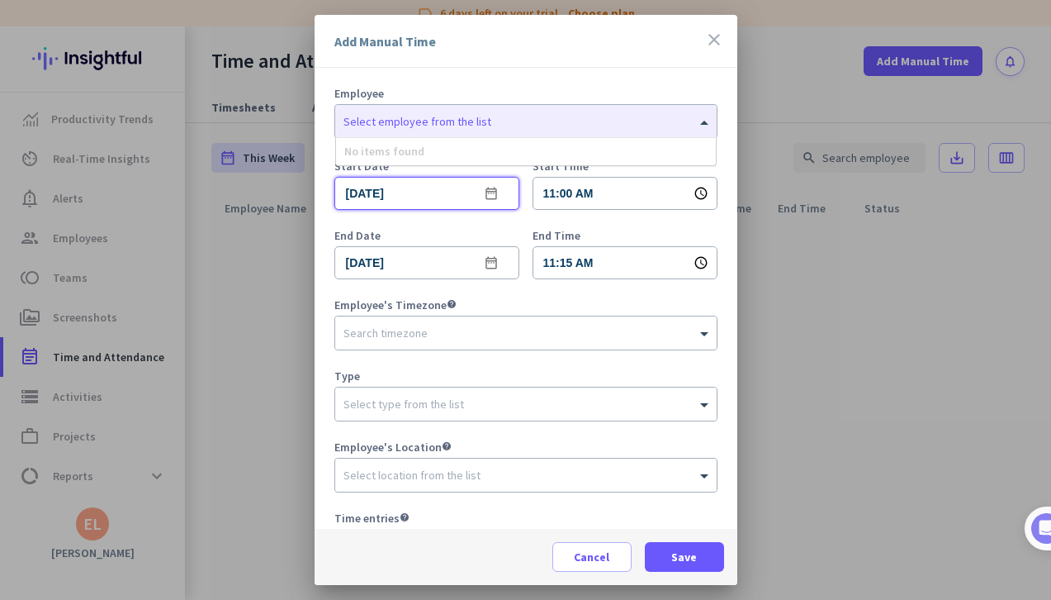
click at [442, 192] on input "[DATE]" at bounding box center [426, 193] width 185 height 33
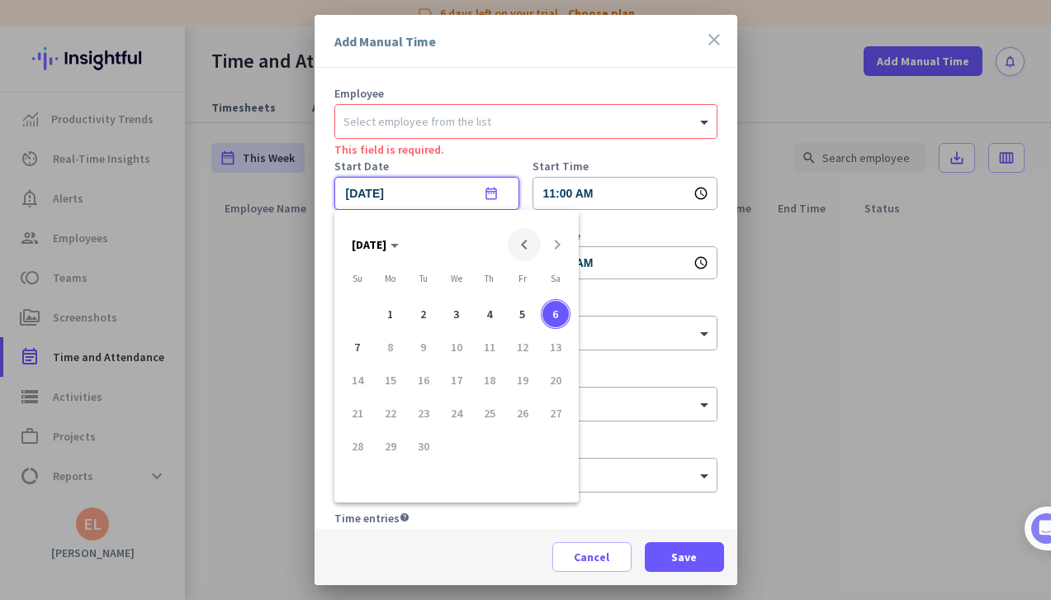
click at [526, 244] on span "Previous month" at bounding box center [524, 244] width 33 height 33
click at [486, 353] on span "7" at bounding box center [490, 351] width 30 height 30
type input "[DATE]"
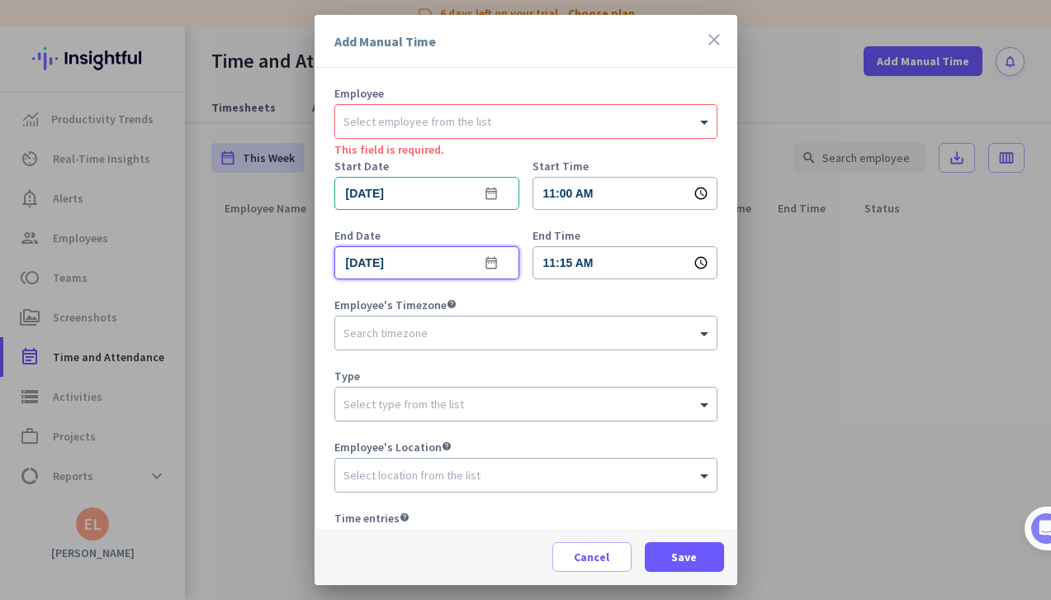
click at [417, 268] on input "[DATE]" at bounding box center [426, 262] width 185 height 33
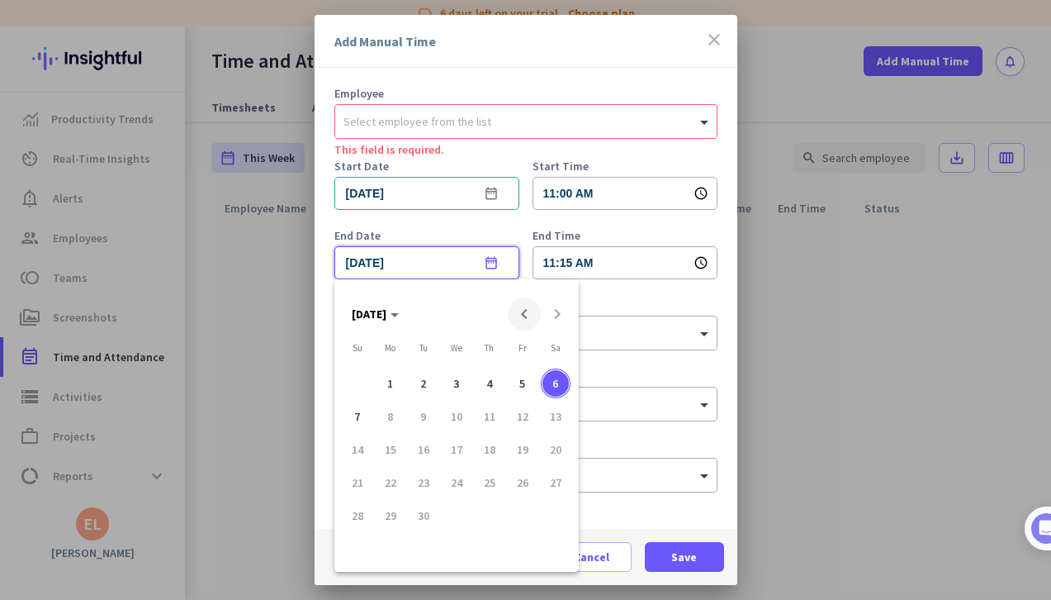
click at [526, 308] on span "Previous month" at bounding box center [524, 313] width 33 height 33
click at [486, 424] on span "7" at bounding box center [490, 420] width 30 height 30
type input "[DATE]"
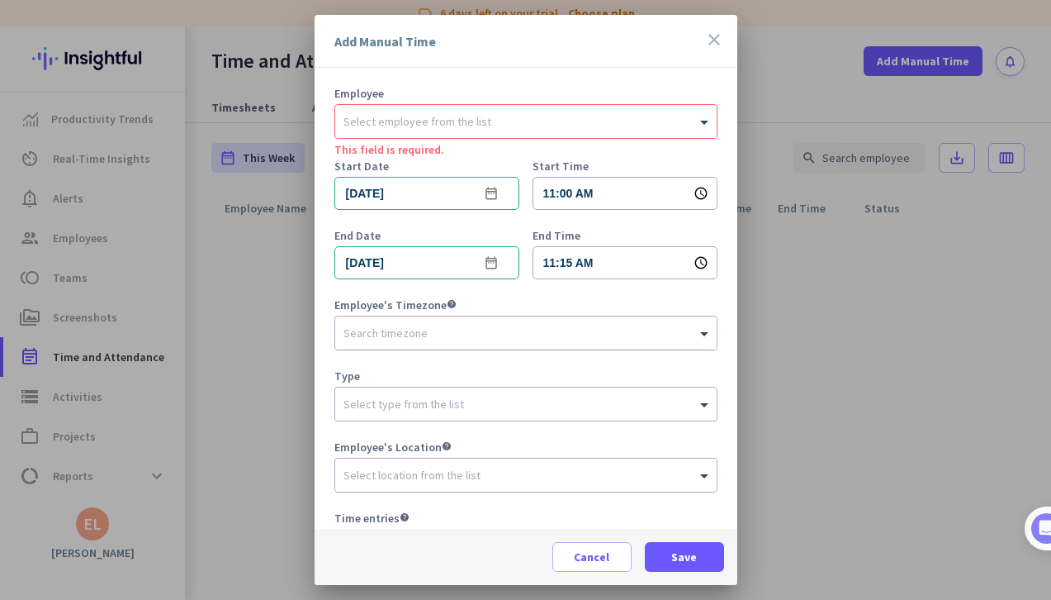
click at [397, 337] on div "Search timezone" at bounding box center [386, 332] width 84 height 15
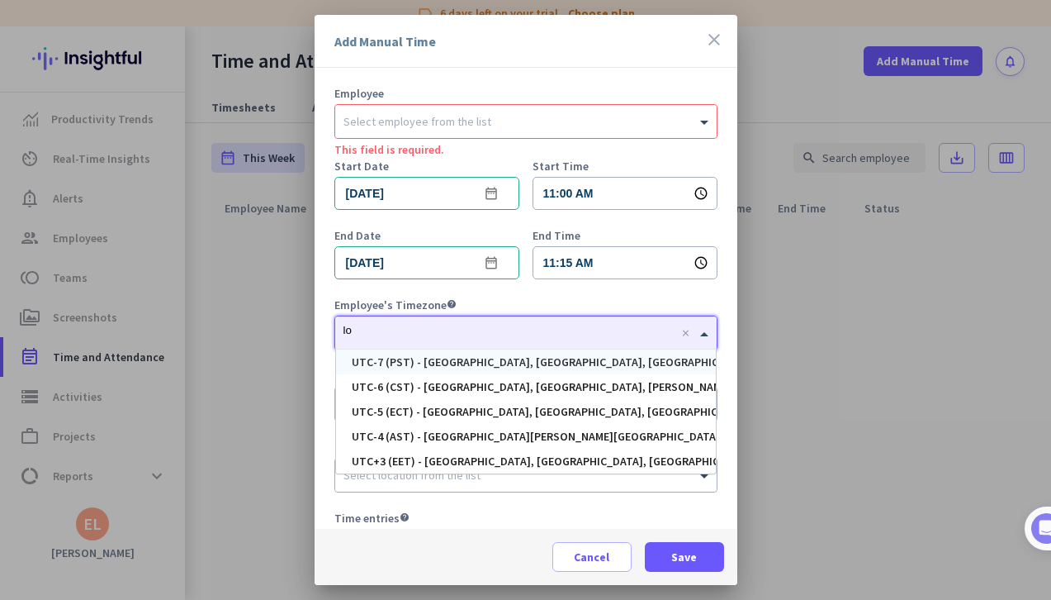
type input "los"
click at [453, 367] on div "UTC-7 (PST) - [GEOGRAPHIC_DATA], [GEOGRAPHIC_DATA], [GEOGRAPHIC_DATA][PERSON_NA…" at bounding box center [651, 362] width 599 height 12
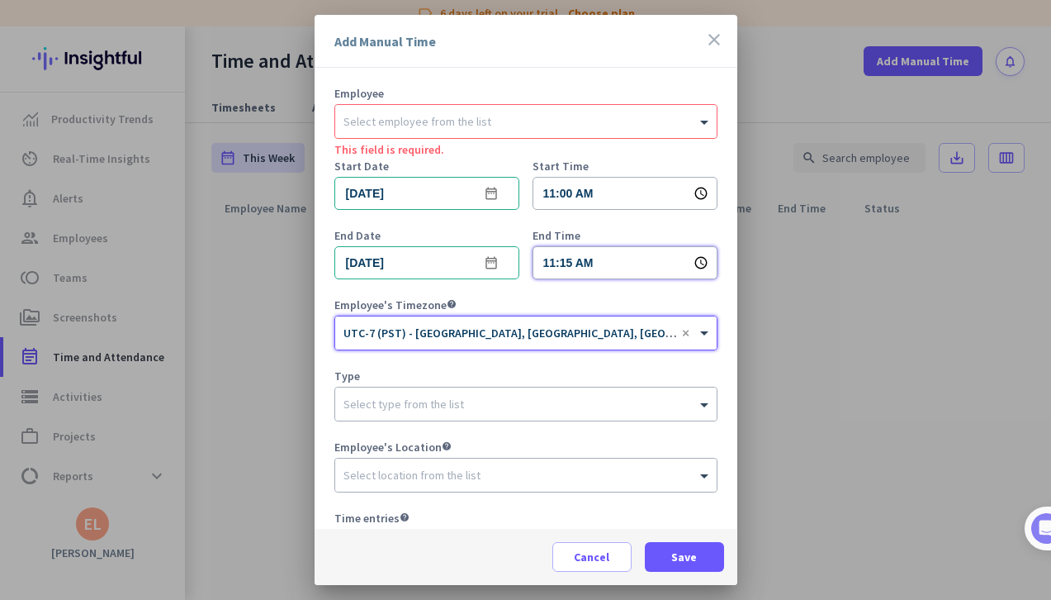
click at [550, 264] on input "11:15 AM" at bounding box center [625, 262] width 185 height 33
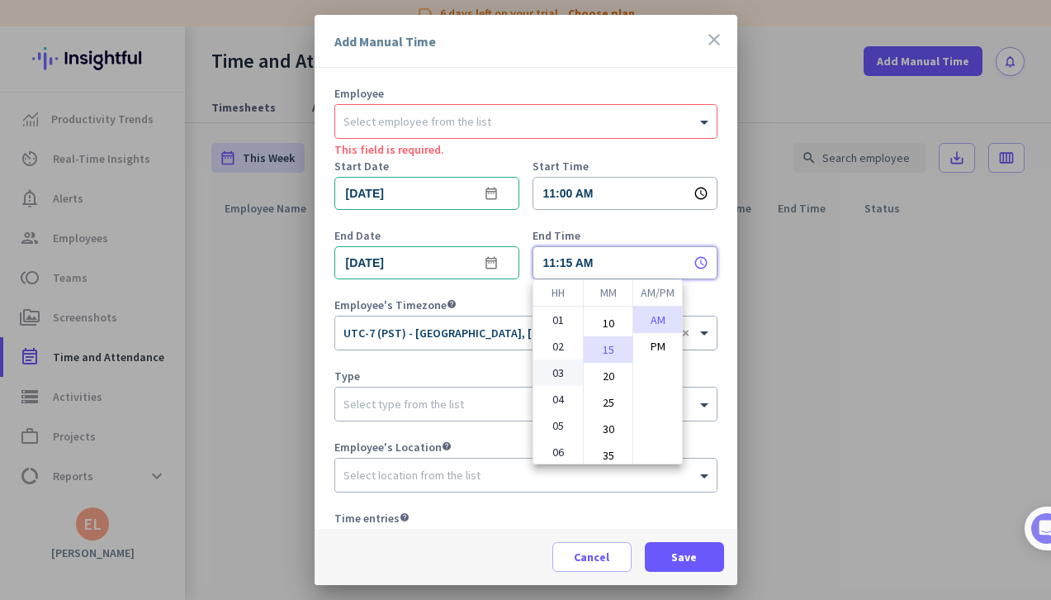
click at [548, 375] on li "03" at bounding box center [558, 372] width 50 height 26
click at [666, 352] on li "PM" at bounding box center [657, 346] width 49 height 26
type input "03:15 PM"
click at [456, 411] on div at bounding box center [525, 300] width 1051 height 600
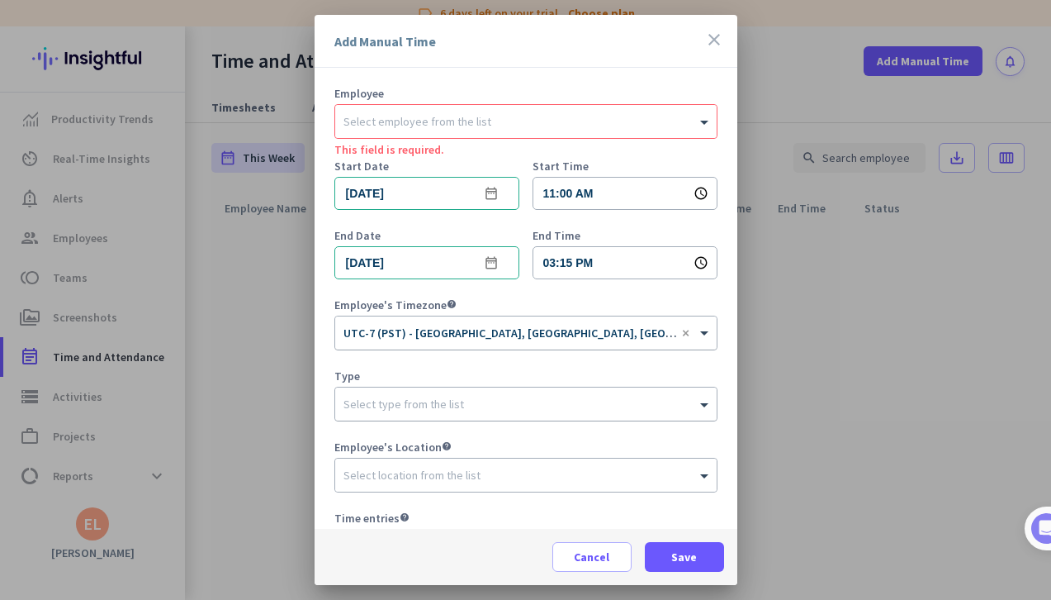
click at [456, 411] on div "Select type from the list" at bounding box center [526, 403] width 382 height 33
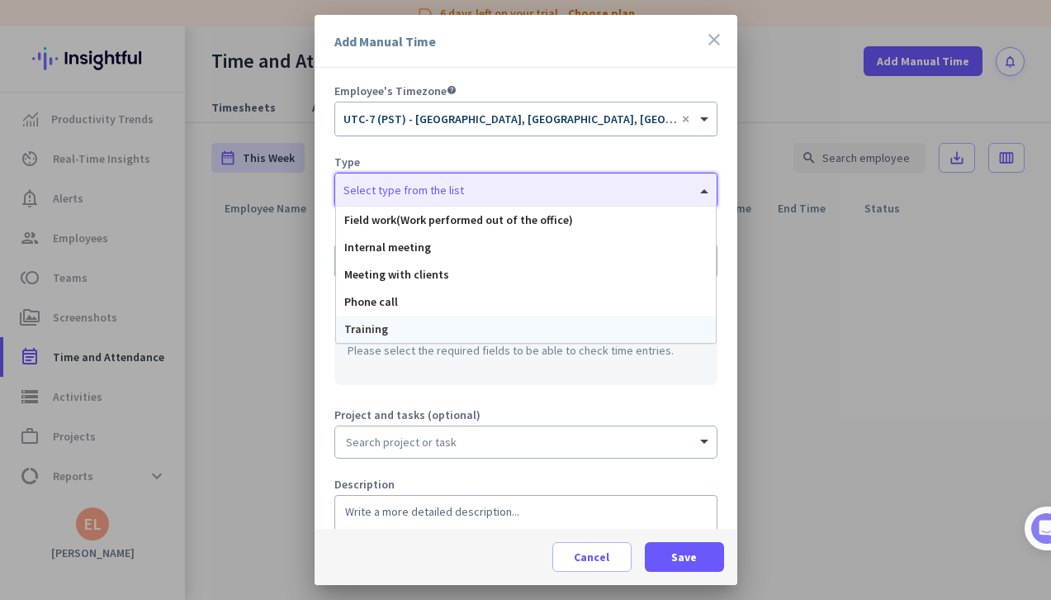
scroll to position [215, 0]
click at [504, 372] on div "Please select the required fields to be able to check time entries." at bounding box center [525, 349] width 383 height 70
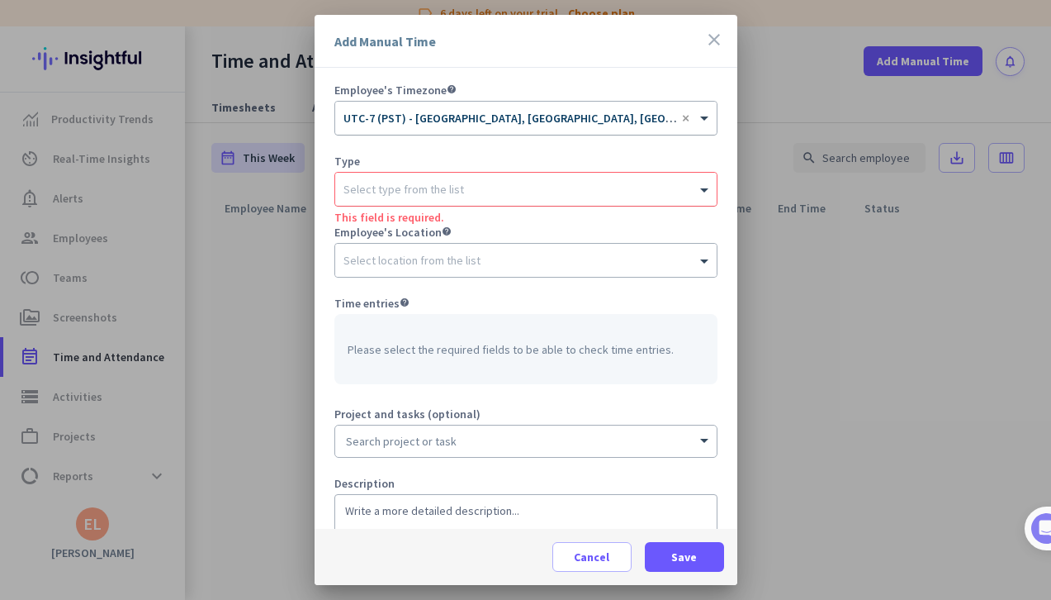
click at [463, 191] on input "text" at bounding box center [510, 186] width 332 height 12
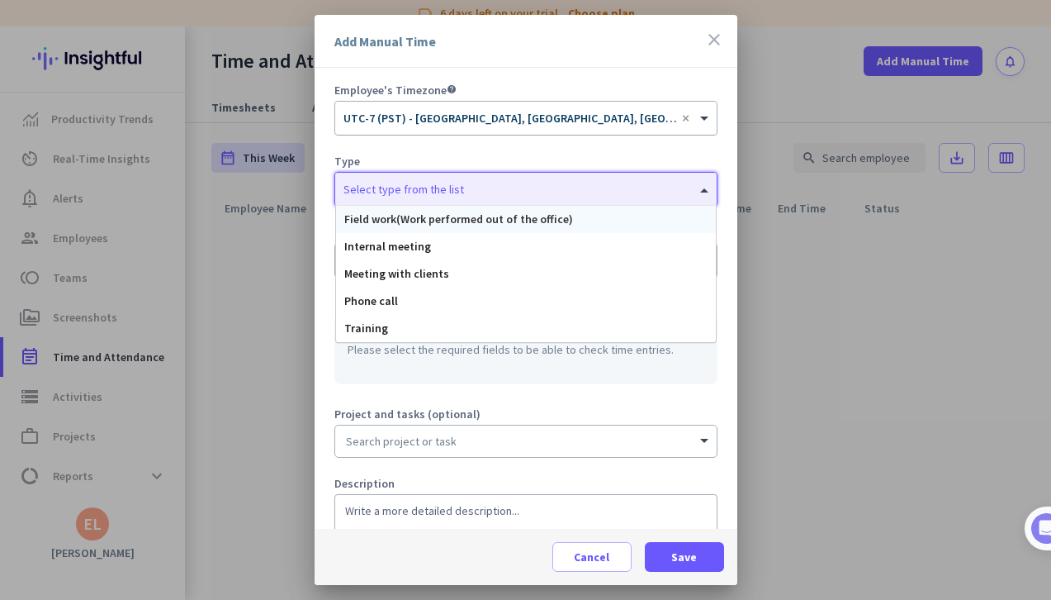
click at [465, 220] on span "Field work(Work performed out of the office)" at bounding box center [458, 218] width 229 height 15
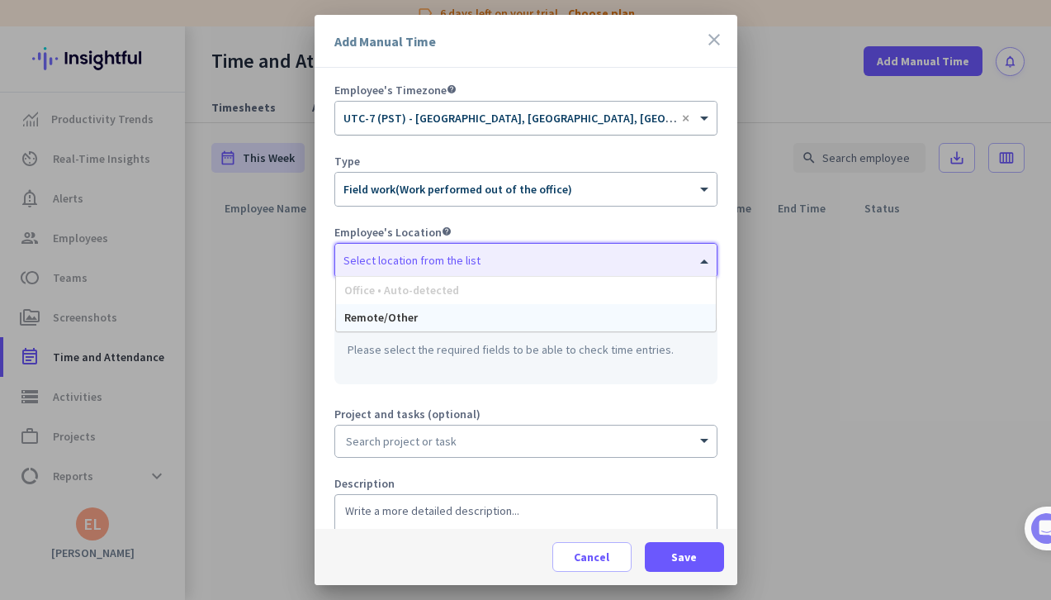
click at [445, 262] on input "text" at bounding box center [510, 257] width 332 height 12
click at [424, 316] on div "Remote/Other" at bounding box center [526, 317] width 380 height 27
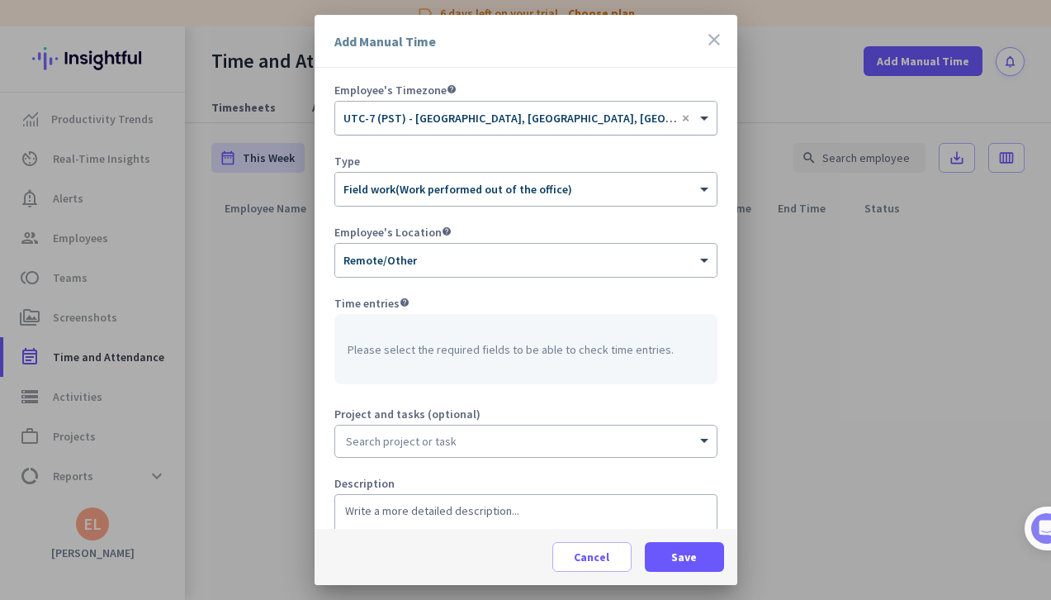
click at [518, 453] on input at bounding box center [526, 440] width 382 height 31
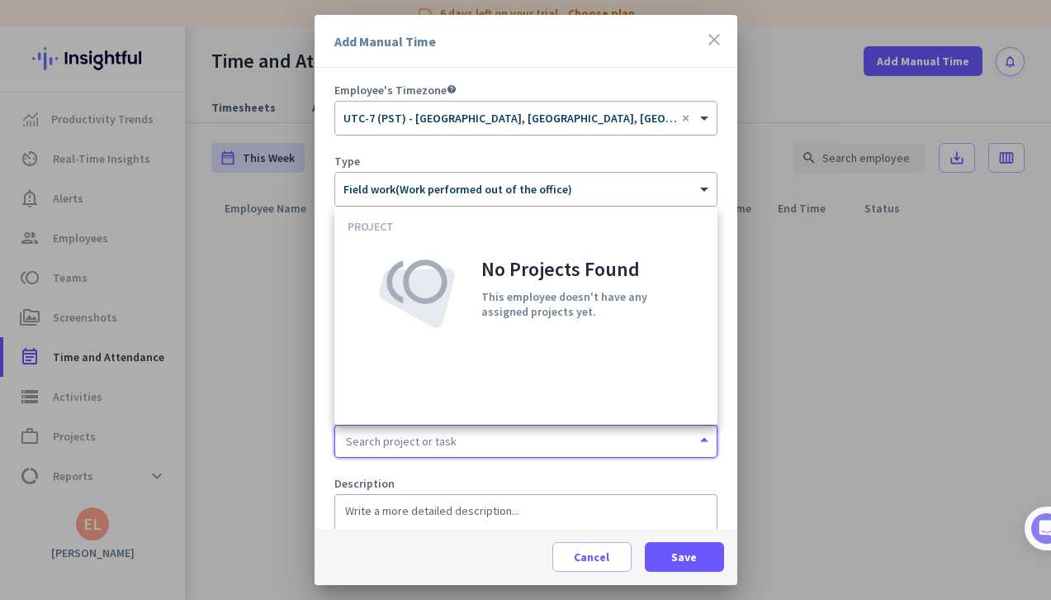
click at [777, 312] on div at bounding box center [525, 300] width 1051 height 600
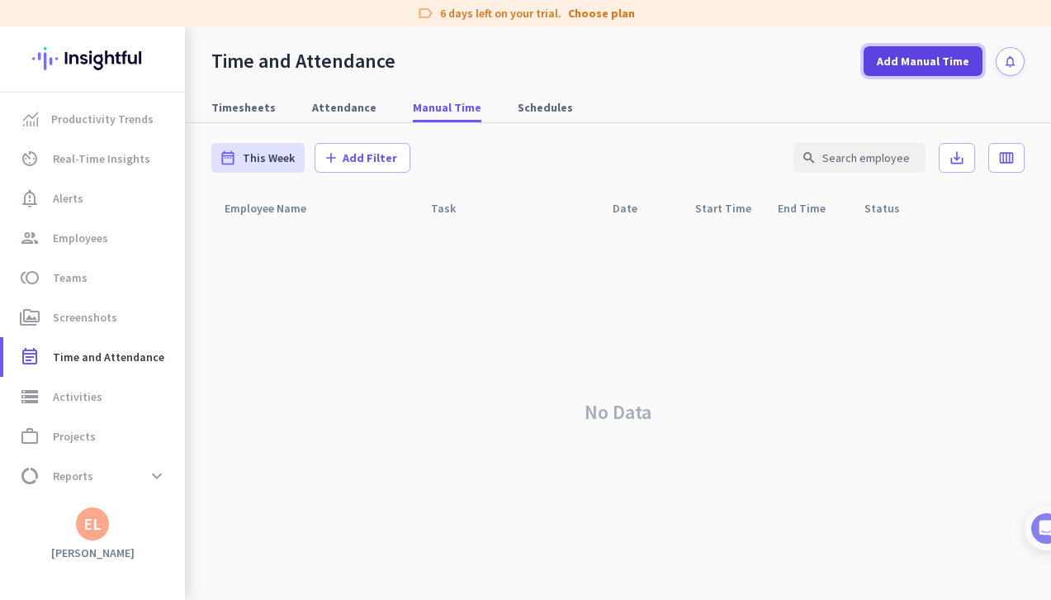
click at [917, 64] on span "Add Manual Time" at bounding box center [923, 61] width 92 height 17
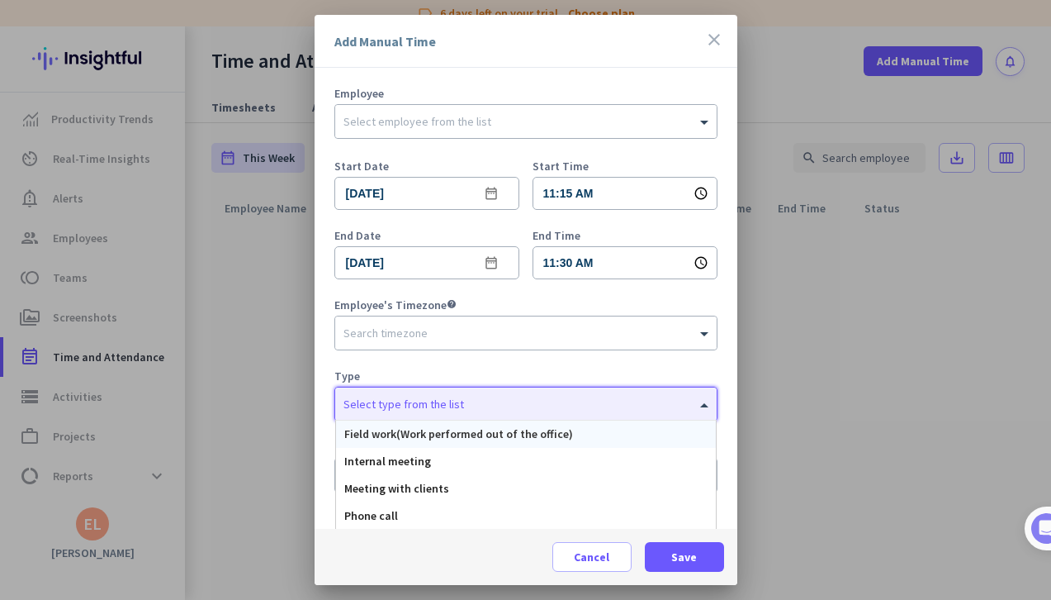
click at [455, 405] on input "text" at bounding box center [510, 401] width 332 height 12
